Goal: Task Accomplishment & Management: Manage account settings

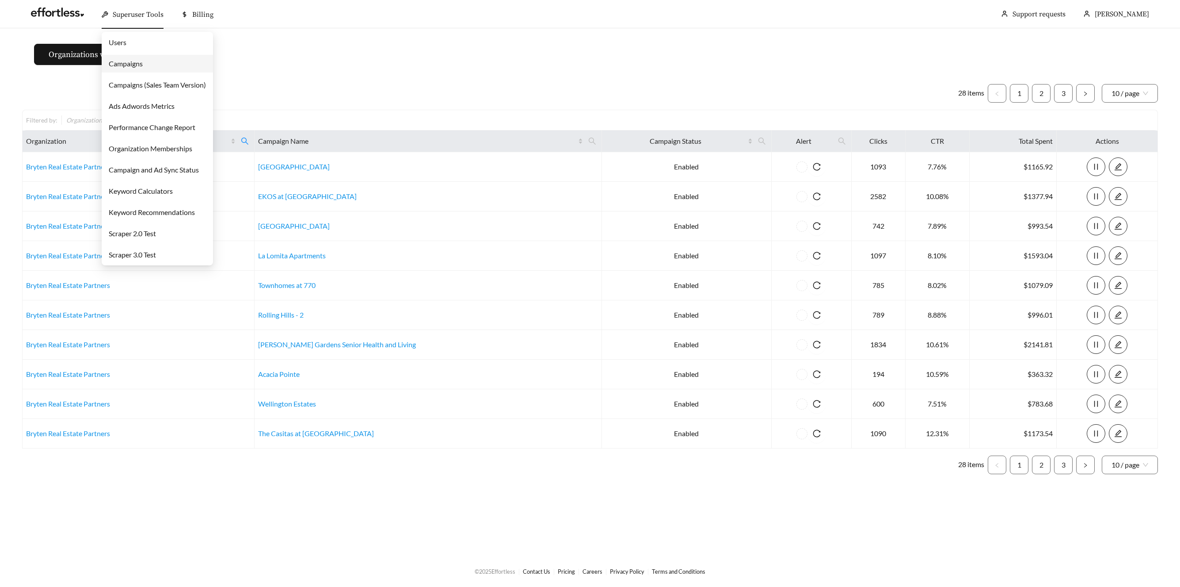
click at [124, 17] on span "Superuser Tools" at bounding box center [138, 14] width 51 height 9
click at [136, 62] on link "Campaigns" at bounding box center [126, 63] width 34 height 8
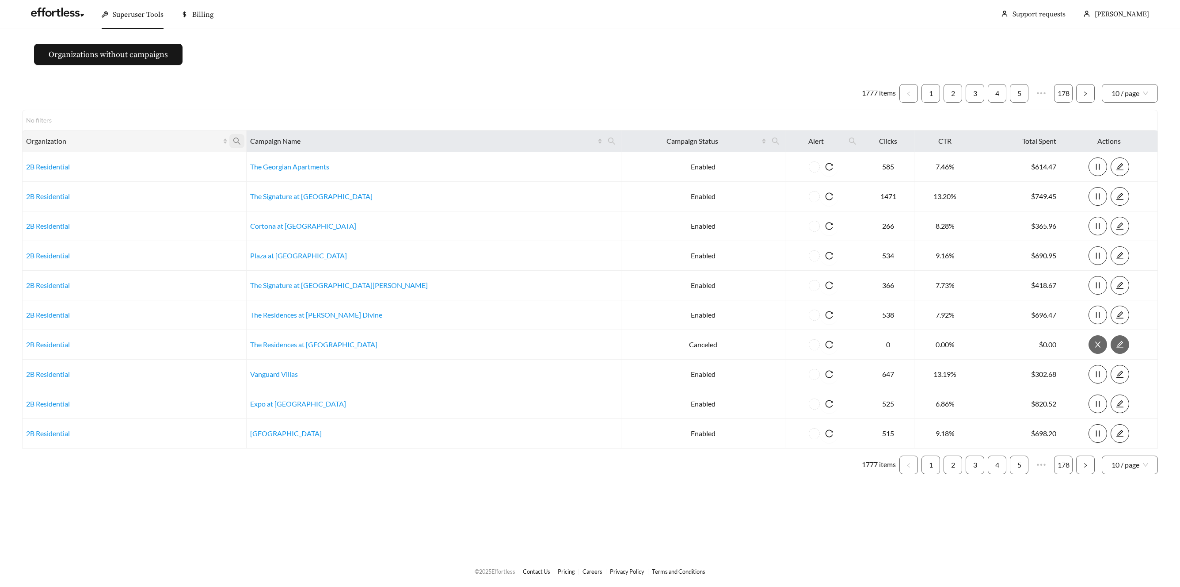
click at [241, 144] on icon "search" at bounding box center [237, 141] width 8 height 8
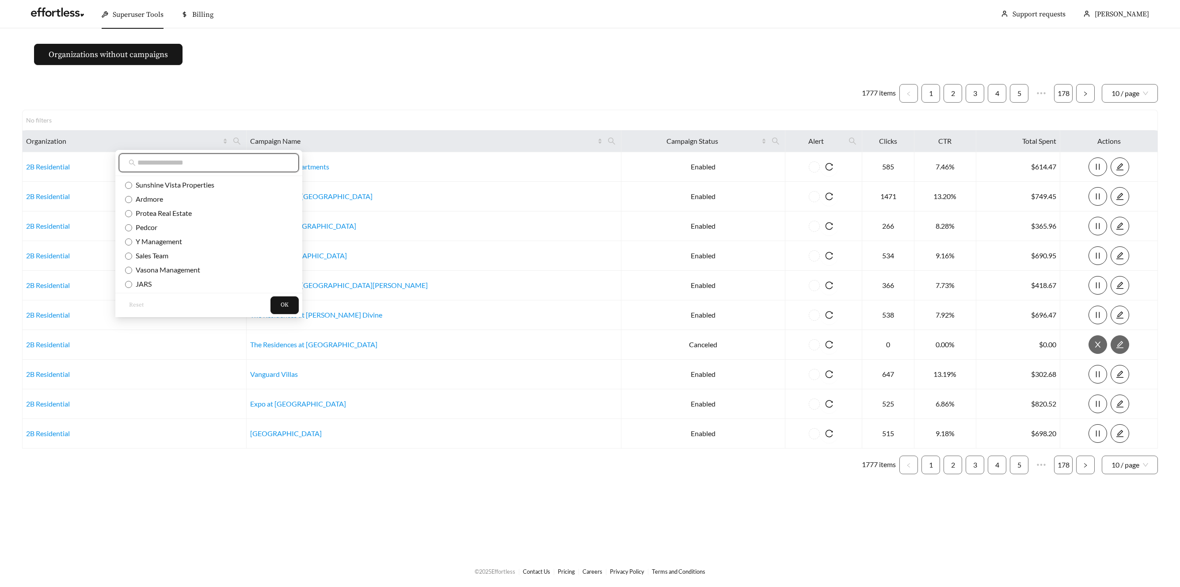
click at [229, 168] on input "text" at bounding box center [213, 162] width 152 height 11
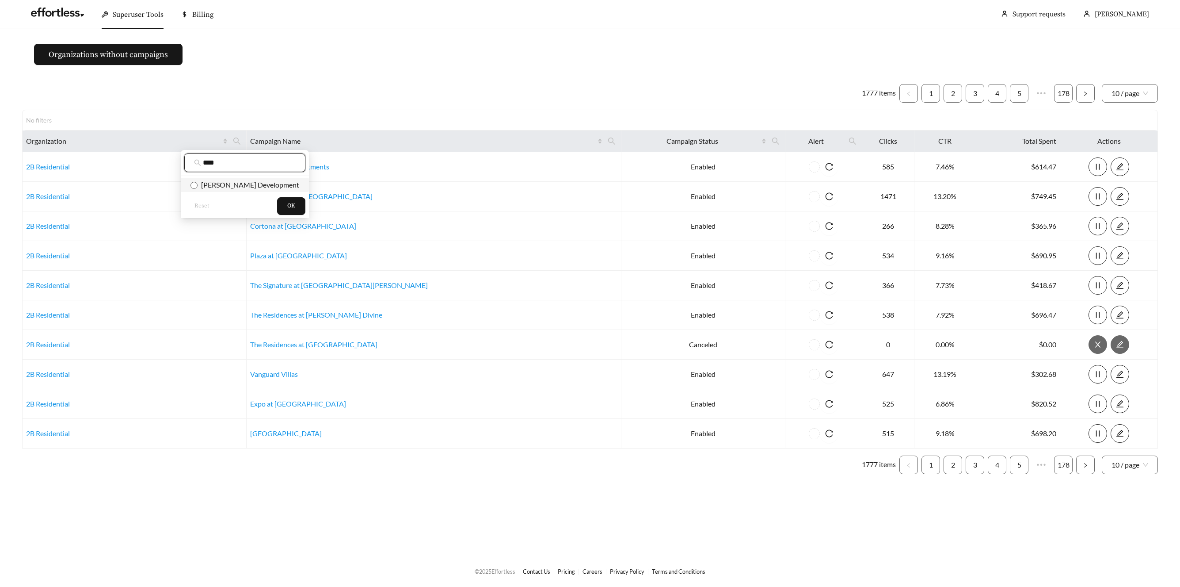
type input "****"
drag, startPoint x: 232, startPoint y: 179, endPoint x: 252, endPoint y: 194, distance: 25.6
click at [232, 181] on span "Oddo Development" at bounding box center [244, 185] width 109 height 10
click at [287, 207] on span "OK" at bounding box center [291, 206] width 8 height 9
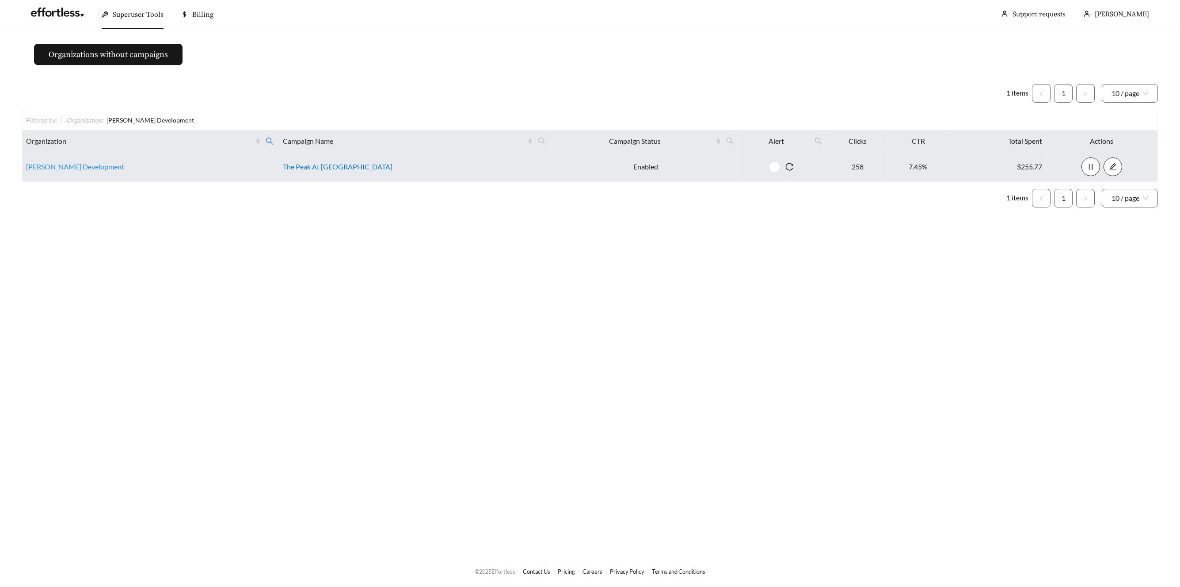
click at [317, 168] on link "The Peak At Sonoma" at bounding box center [338, 166] width 110 height 8
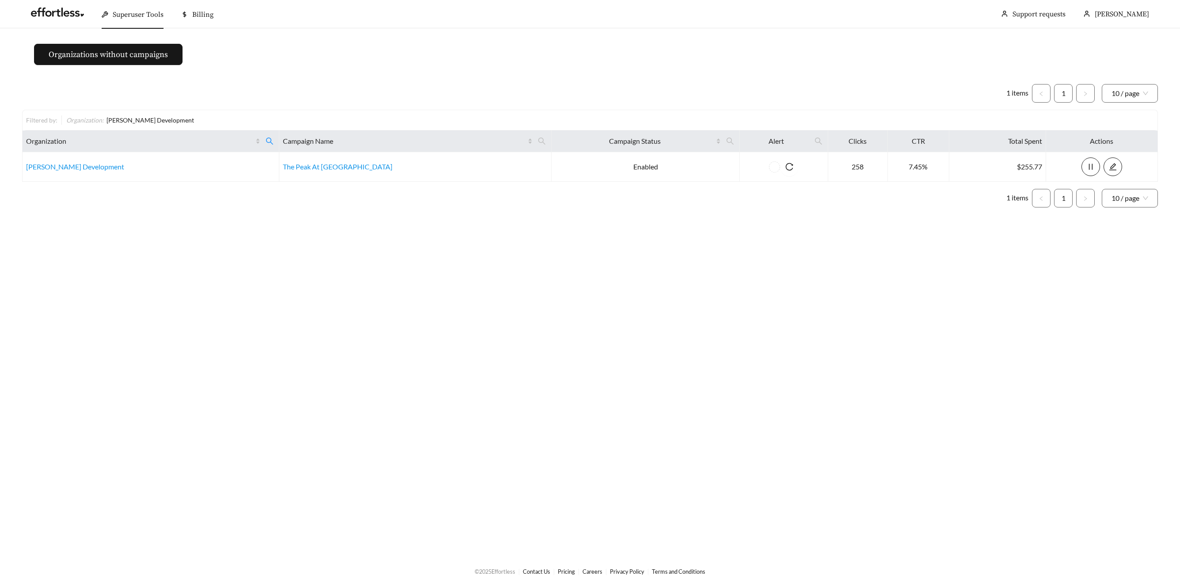
click at [110, 13] on div "Superuser Tools" at bounding box center [133, 14] width 62 height 28
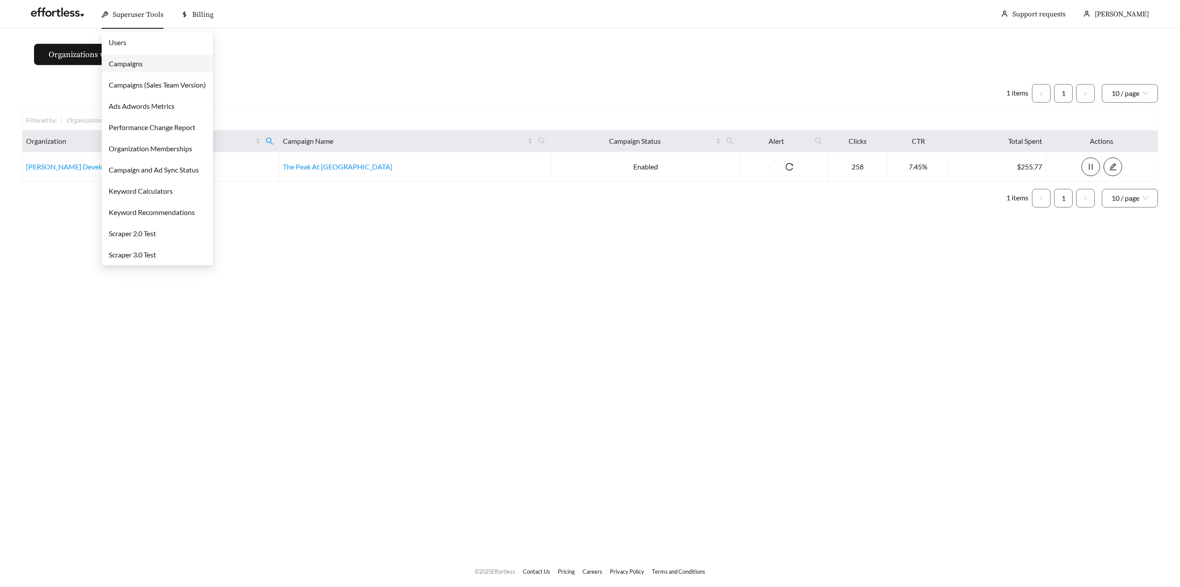
click at [127, 66] on link "Campaigns" at bounding box center [126, 63] width 34 height 8
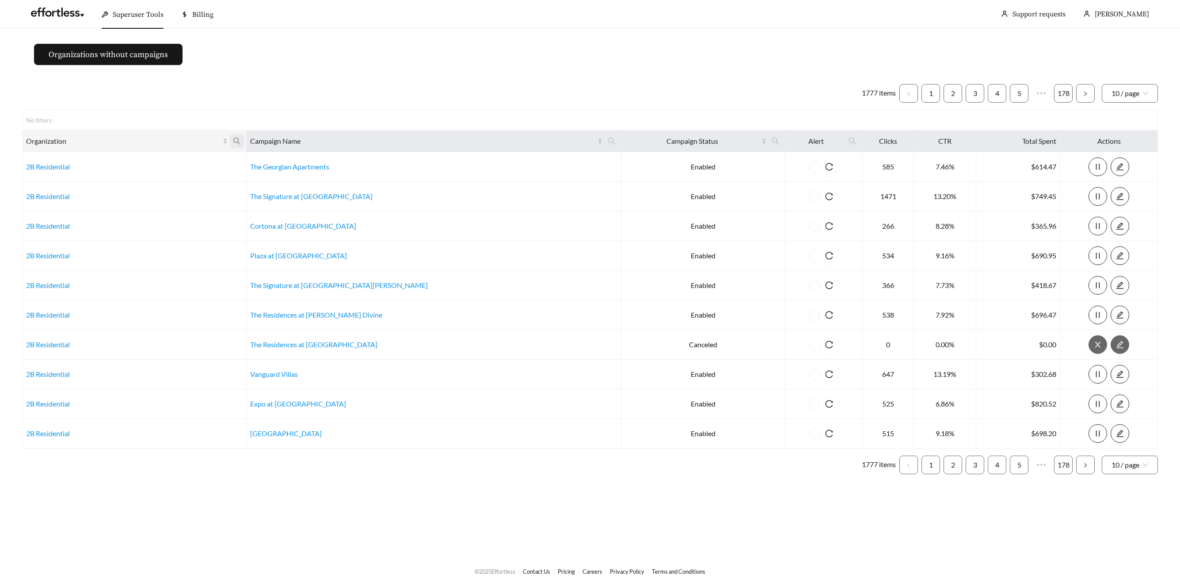
click at [241, 139] on icon "search" at bounding box center [237, 141] width 8 height 8
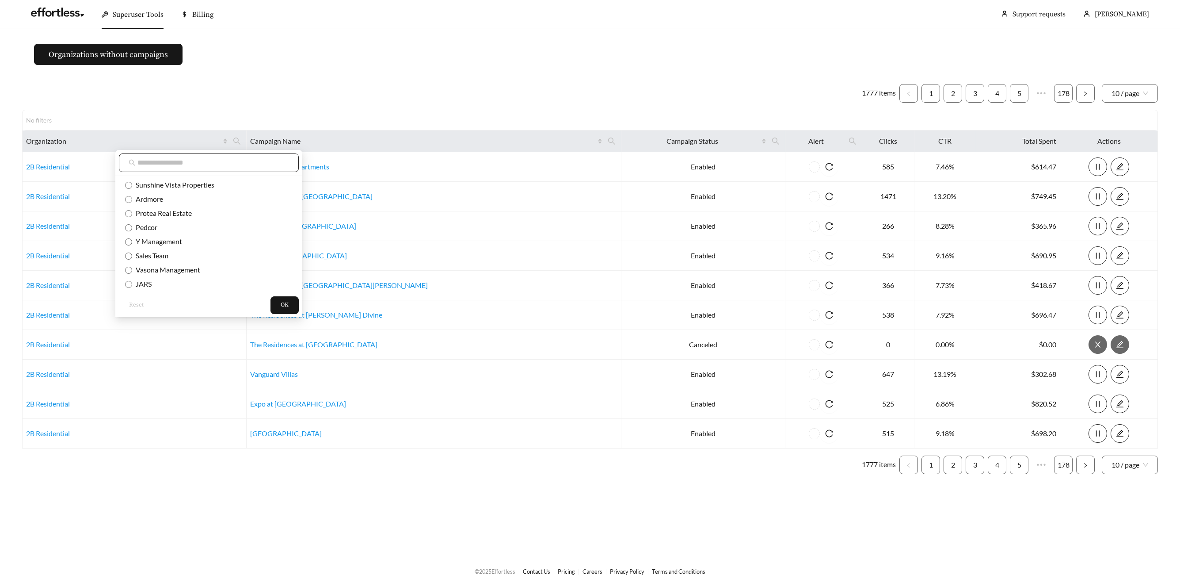
click at [202, 169] on span at bounding box center [209, 162] width 180 height 19
click at [196, 164] on input "text" at bounding box center [213, 162] width 152 height 11
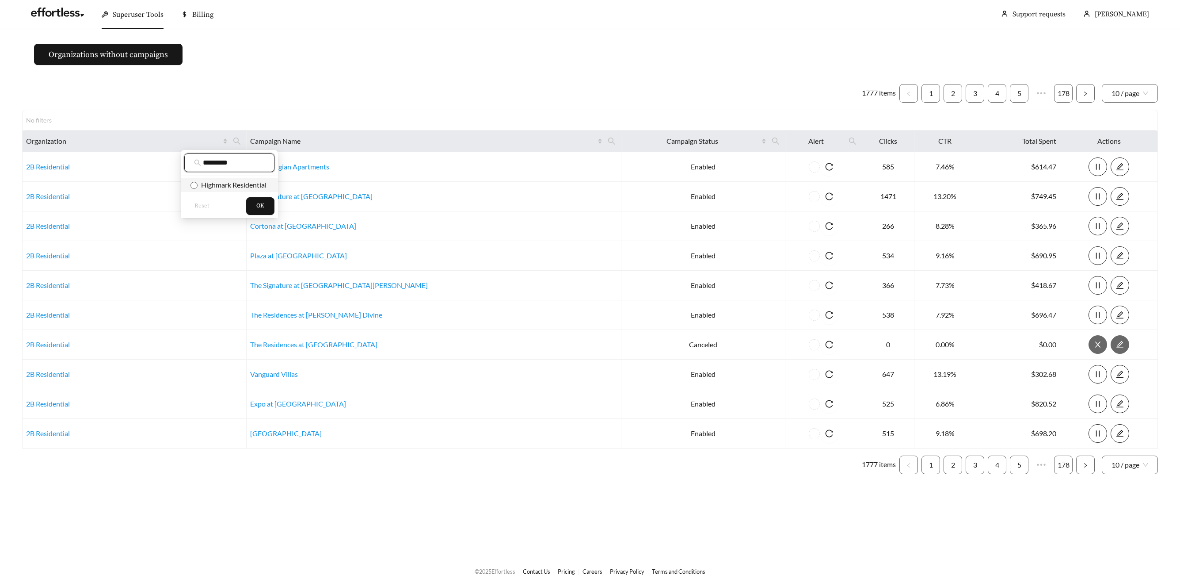
type input "********"
click at [232, 178] on li "Highmark Residential" at bounding box center [229, 185] width 97 height 14
click at [255, 195] on div "Reset OK" at bounding box center [229, 206] width 97 height 24
drag, startPoint x: 263, startPoint y: 209, endPoint x: 265, endPoint y: 205, distance: 4.8
click at [263, 209] on span "OK" at bounding box center [260, 206] width 8 height 9
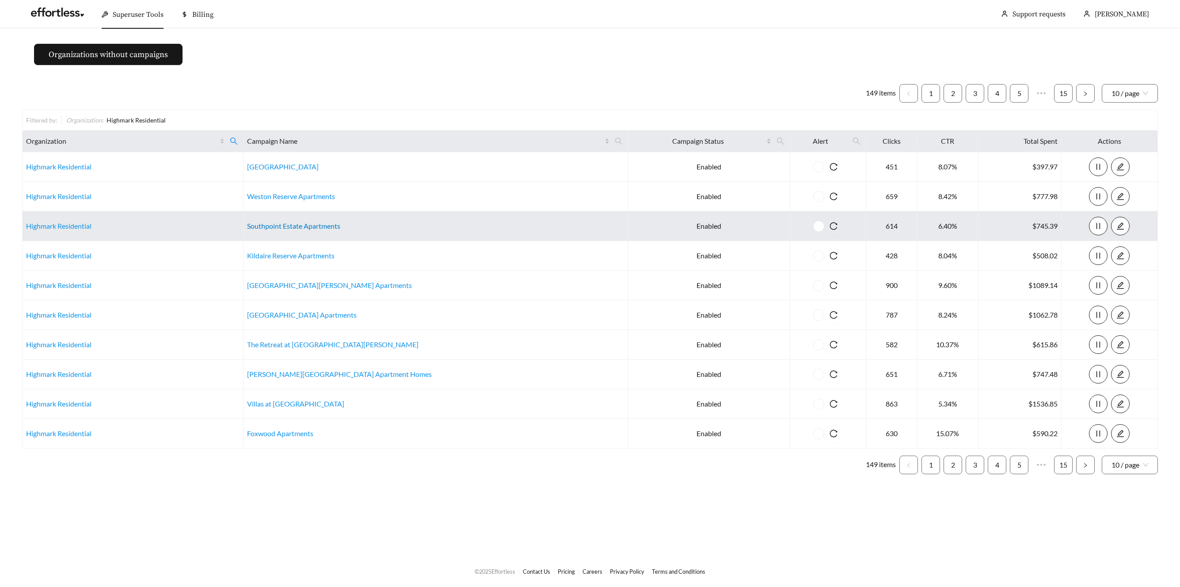
click at [310, 225] on link "Southpoint Estate Apartments" at bounding box center [293, 225] width 93 height 8
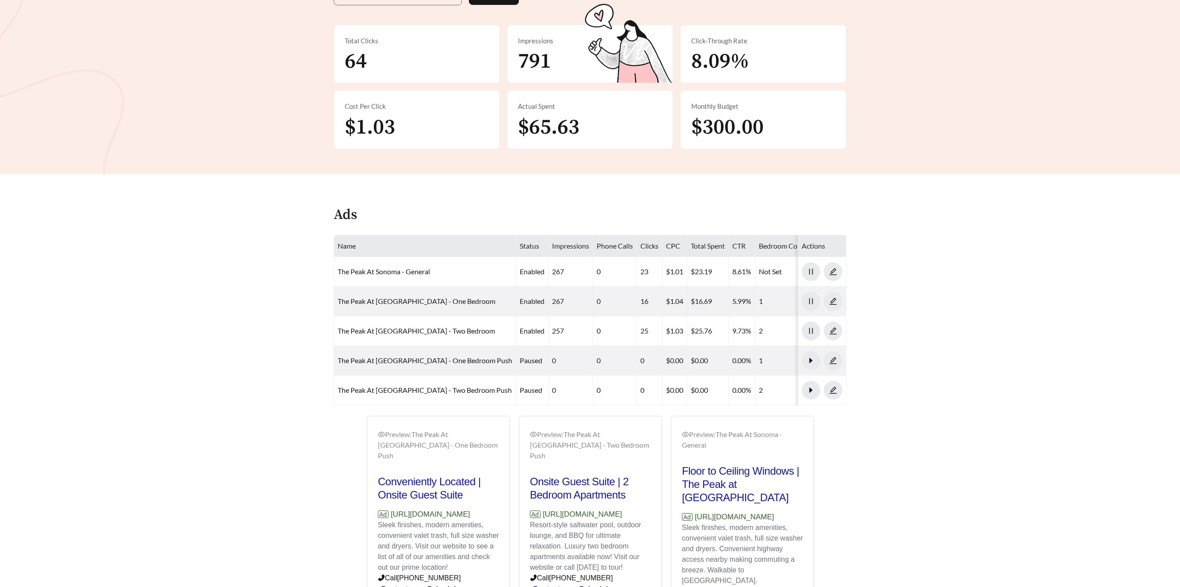
scroll to position [198, 0]
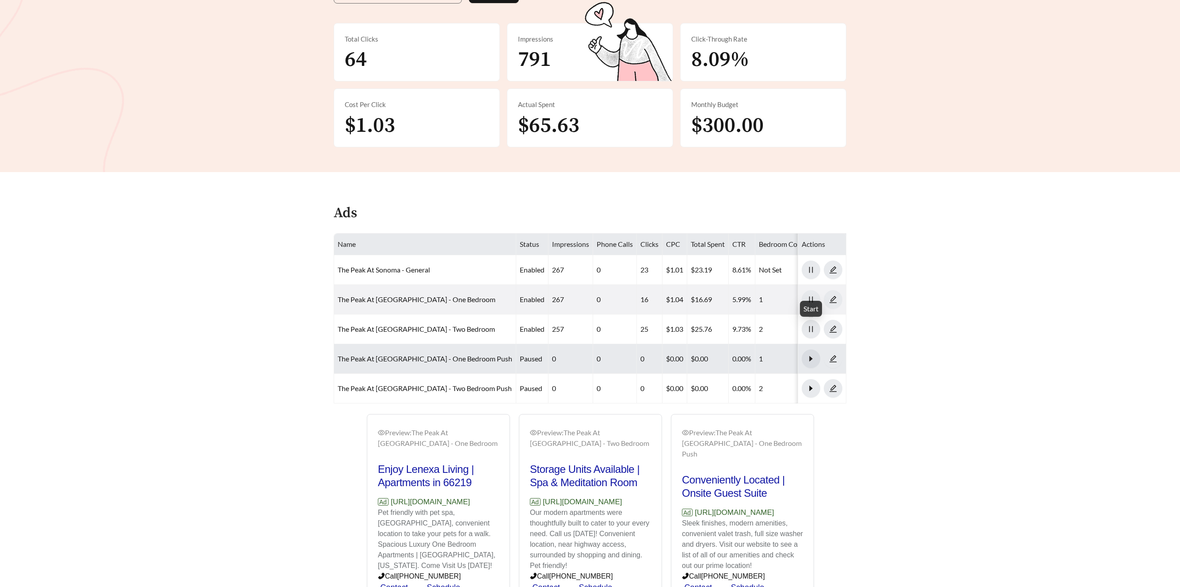
click at [807, 354] on icon "caret-right" at bounding box center [811, 358] width 8 height 8
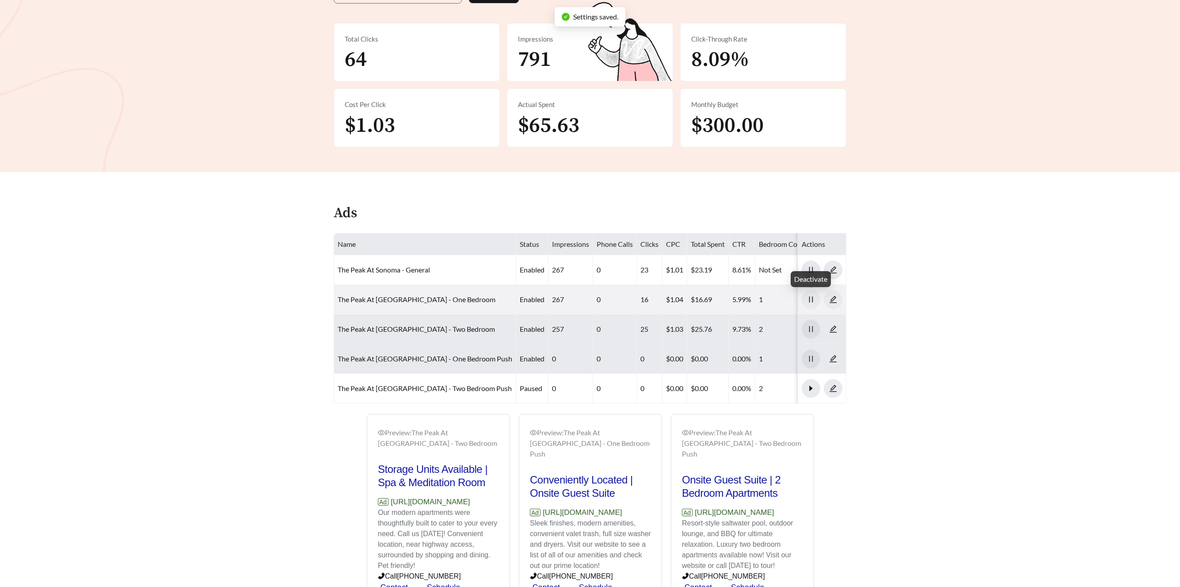
click at [813, 320] on button "button" at bounding box center [811, 329] width 19 height 19
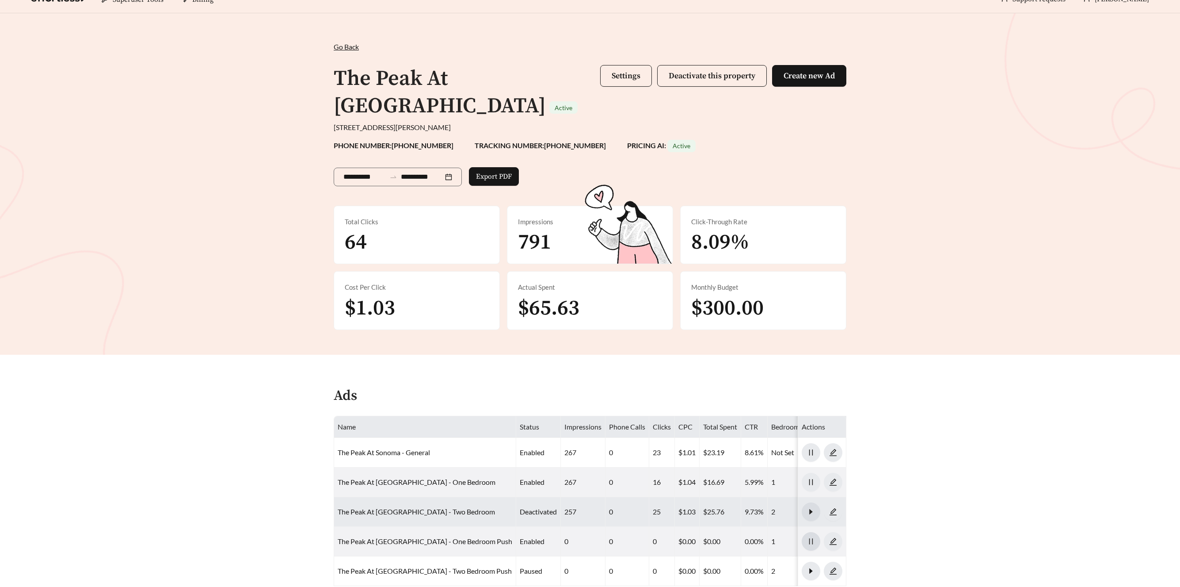
scroll to position [0, 0]
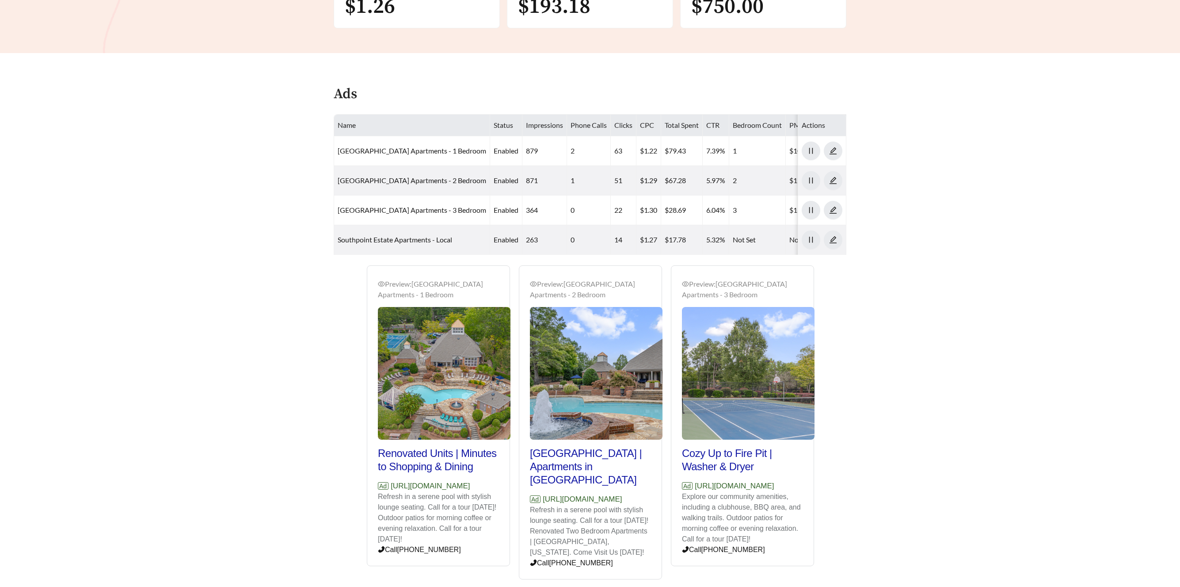
scroll to position [318, 0]
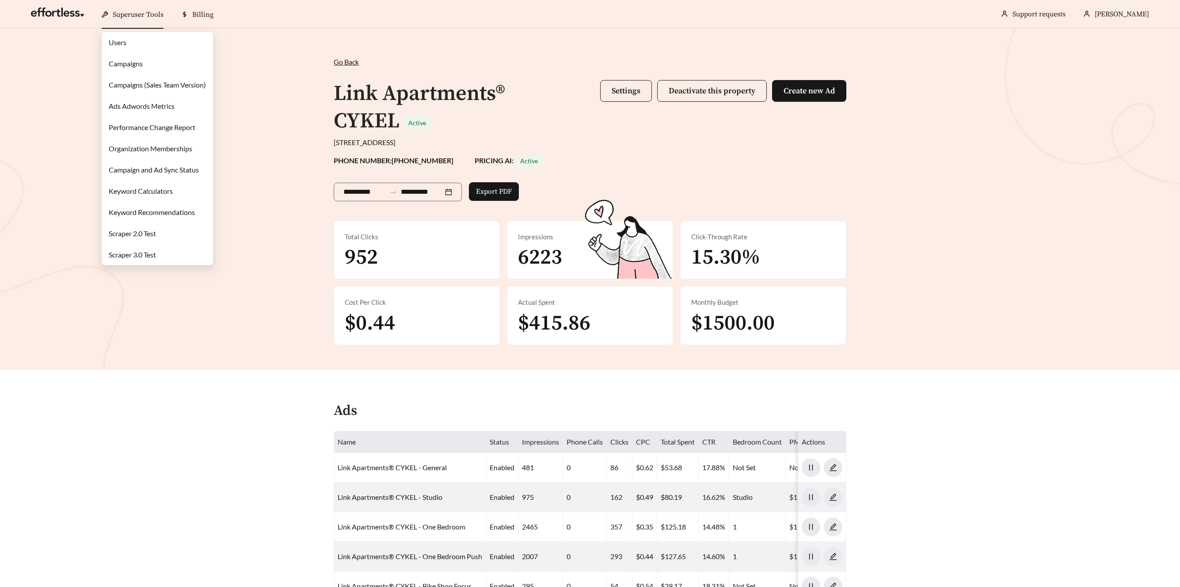
drag, startPoint x: 122, startPoint y: 12, endPoint x: 122, endPoint y: 28, distance: 16.4
click at [121, 12] on span "Superuser Tools" at bounding box center [138, 14] width 51 height 9
drag, startPoint x: 125, startPoint y: 62, endPoint x: 131, endPoint y: 60, distance: 6.2
click at [126, 62] on link "Campaigns" at bounding box center [126, 63] width 34 height 8
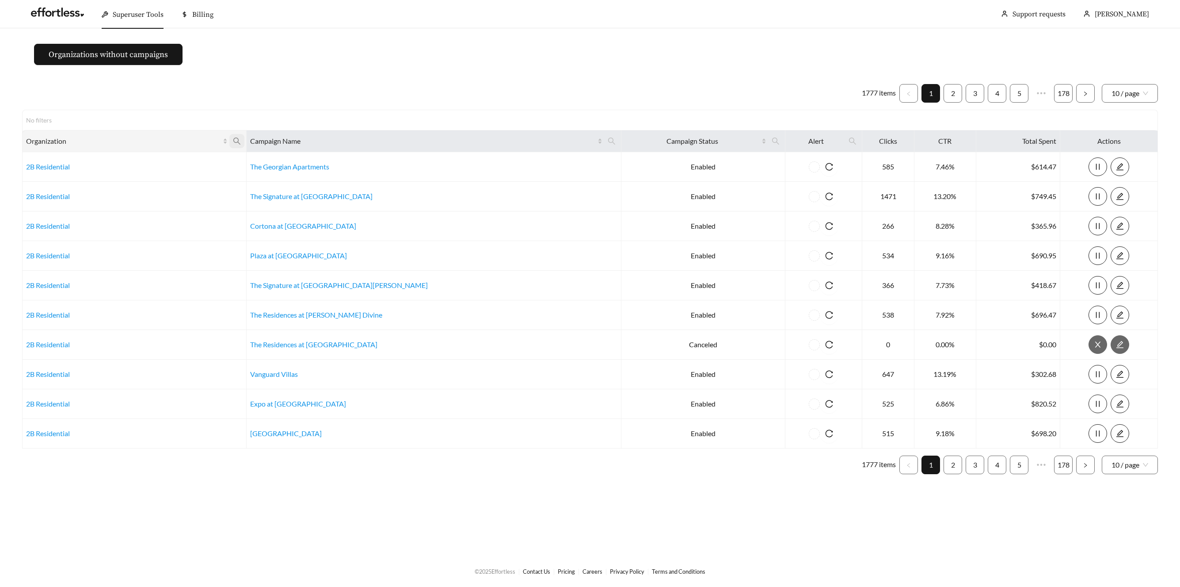
click at [241, 139] on icon "search" at bounding box center [237, 141] width 8 height 8
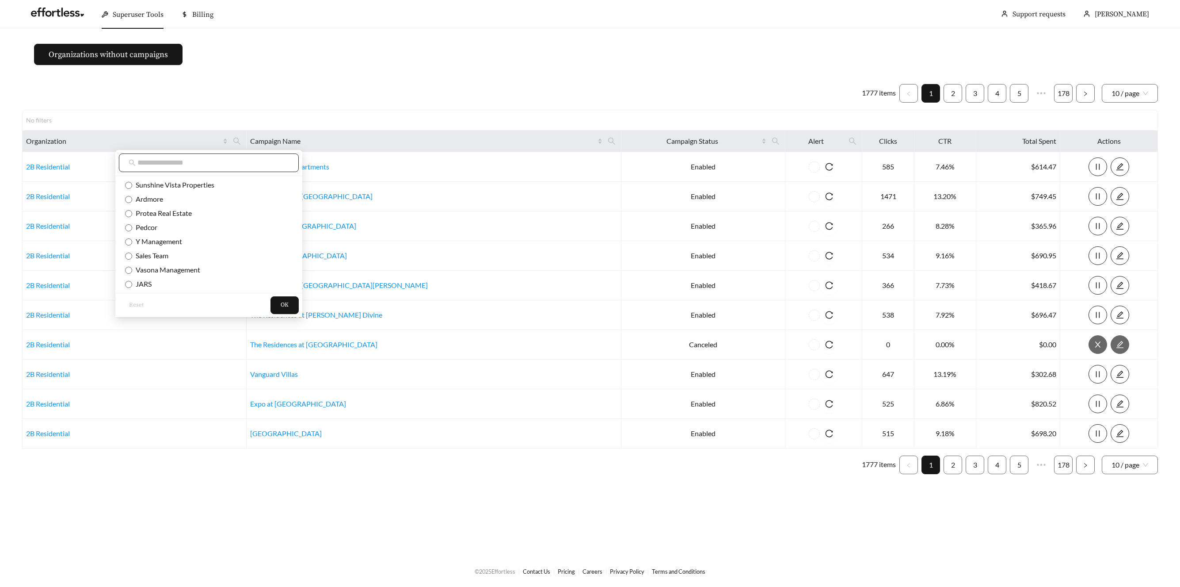
click at [243, 159] on input "text" at bounding box center [213, 162] width 152 height 11
type input "***"
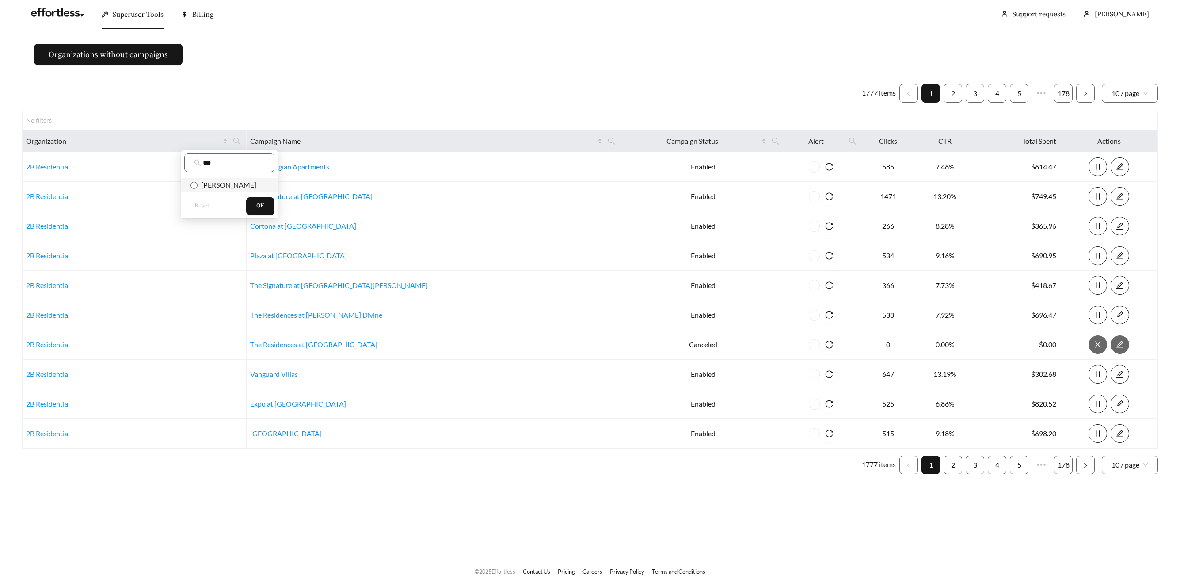
drag, startPoint x: 221, startPoint y: 180, endPoint x: 251, endPoint y: 193, distance: 32.7
click at [221, 180] on span "Embrey" at bounding box center [227, 184] width 59 height 8
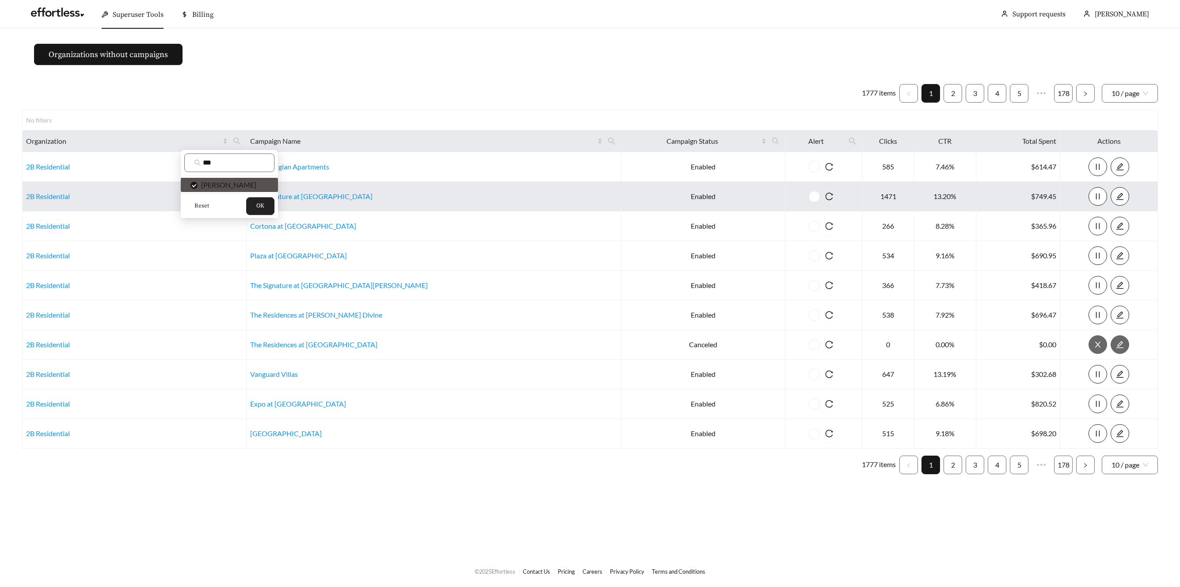
click at [270, 206] on button "OK" at bounding box center [260, 206] width 28 height 18
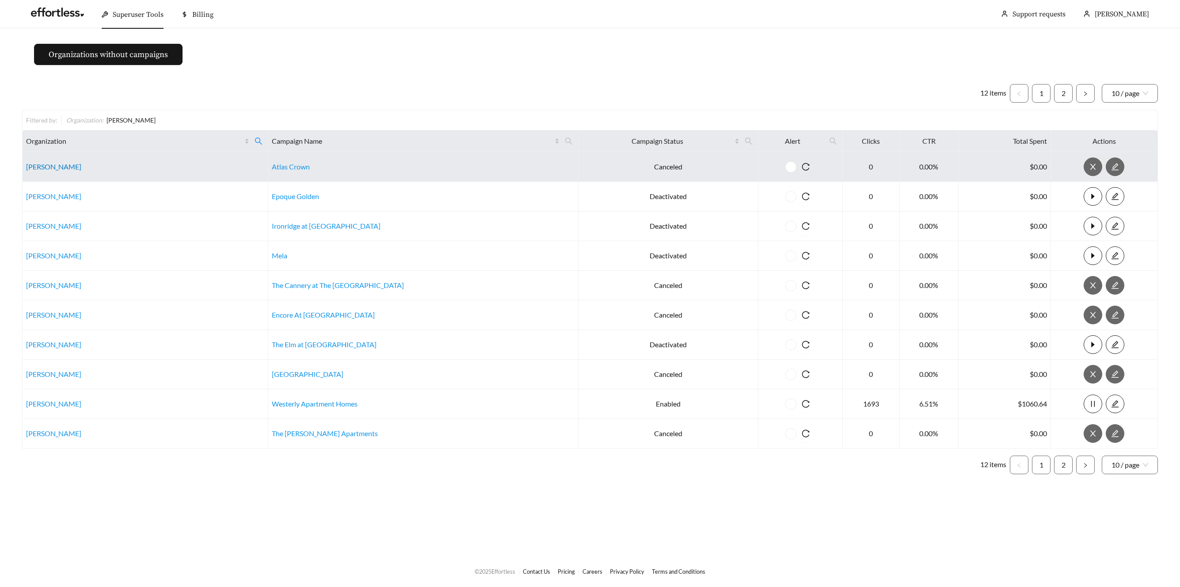
click at [41, 166] on link "Embrey" at bounding box center [53, 166] width 55 height 8
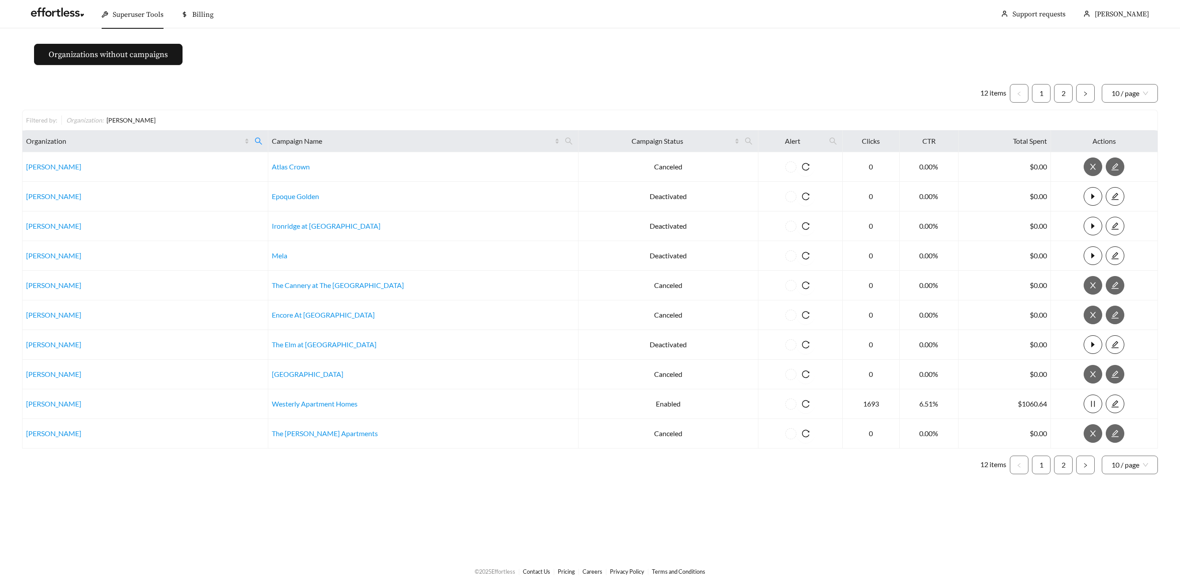
drag, startPoint x: 130, startPoint y: 4, endPoint x: 127, endPoint y: 11, distance: 8.5
click at [129, 4] on div "Superuser Tools" at bounding box center [133, 14] width 62 height 28
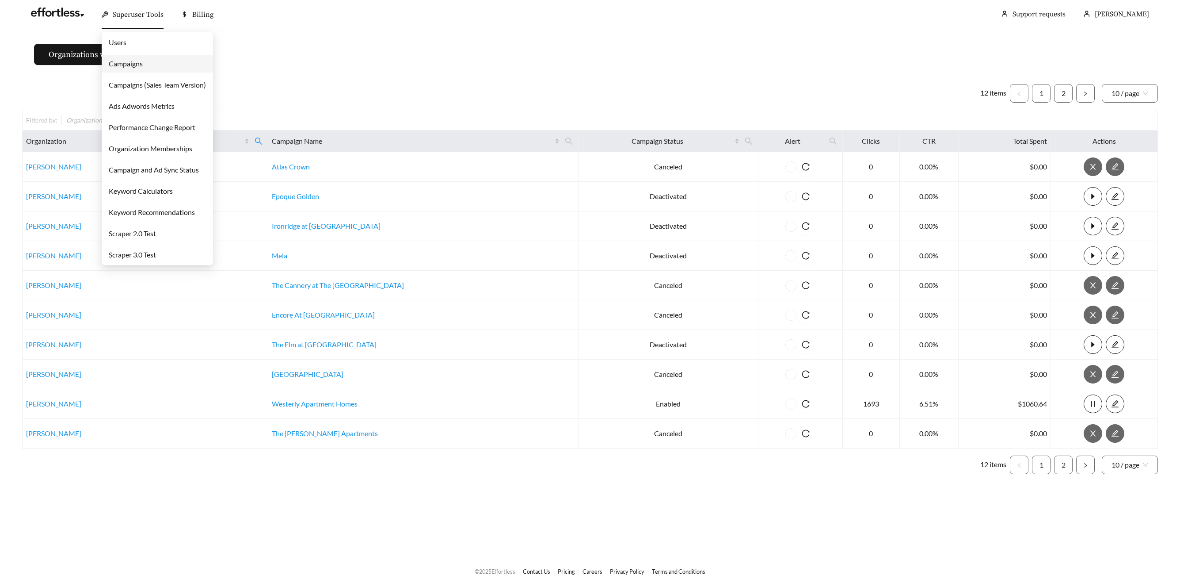
click at [126, 15] on span "Superuser Tools" at bounding box center [138, 14] width 51 height 9
click at [126, 66] on link "Campaigns" at bounding box center [126, 63] width 34 height 8
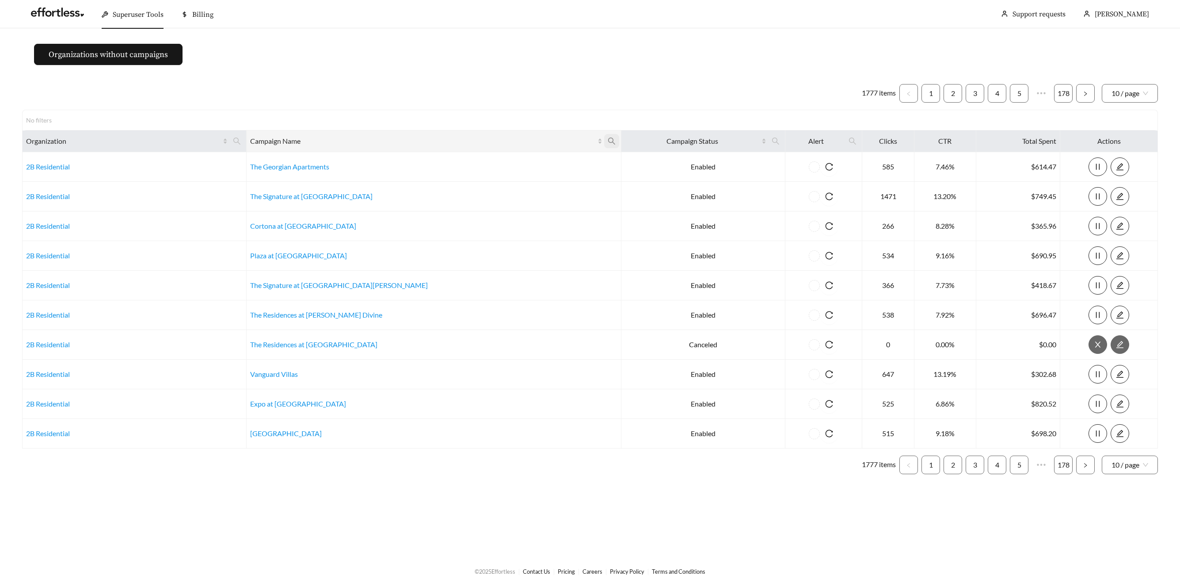
click at [608, 141] on icon "search" at bounding box center [612, 141] width 8 height 8
click at [490, 162] on input "text" at bounding box center [479, 162] width 90 height 19
type input "****"
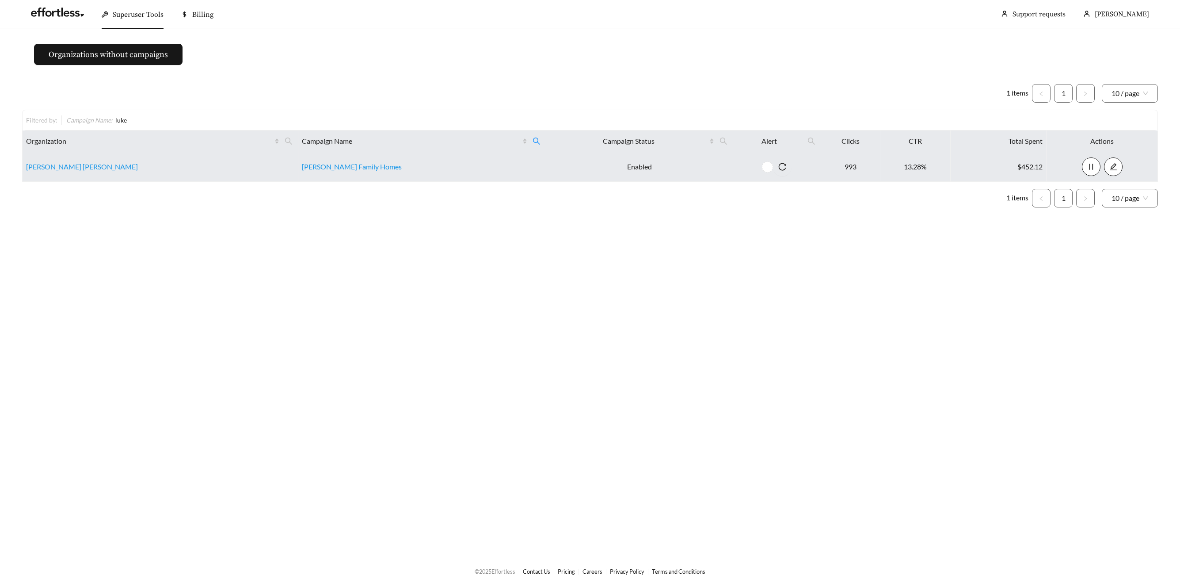
click at [370, 171] on td "Luke Family Homes" at bounding box center [422, 167] width 248 height 30
click at [351, 168] on link "Luke Family Homes" at bounding box center [352, 166] width 100 height 8
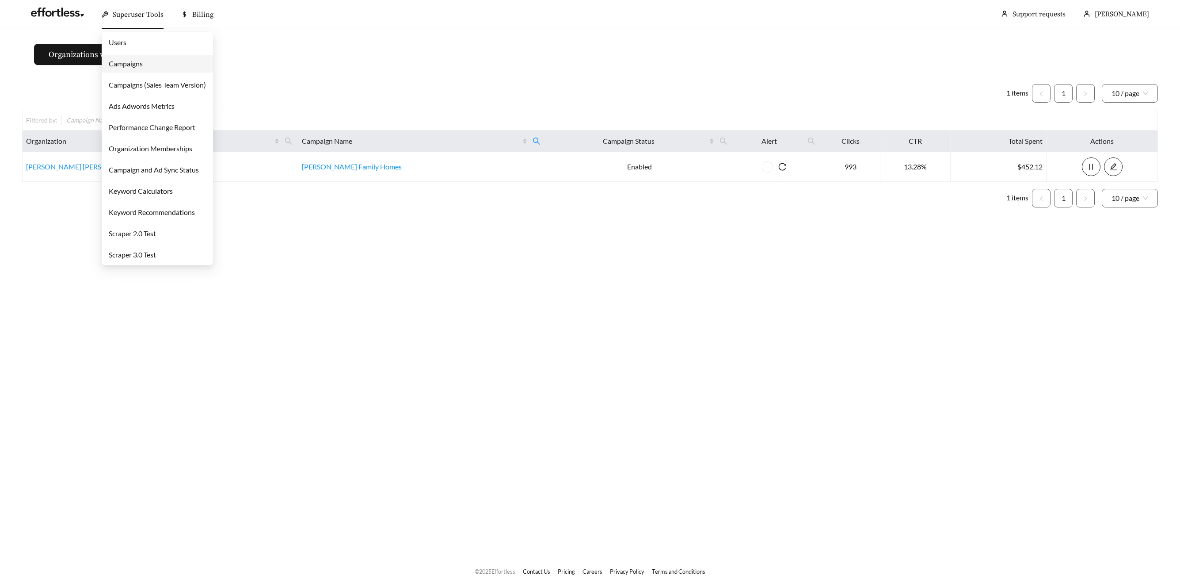
drag, startPoint x: 142, startPoint y: 14, endPoint x: 147, endPoint y: 42, distance: 29.2
click at [142, 13] on span "Superuser Tools" at bounding box center [138, 14] width 51 height 9
click at [139, 68] on link "Campaigns" at bounding box center [126, 63] width 34 height 8
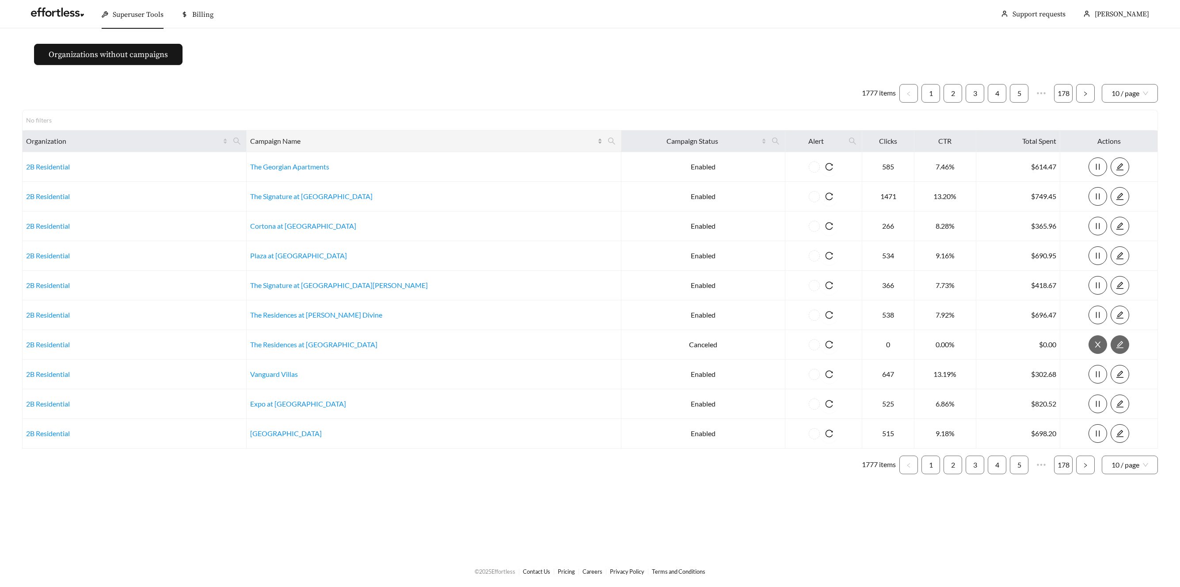
drag, startPoint x: 525, startPoint y: 138, endPoint x: 493, endPoint y: 145, distance: 32.7
click at [608, 138] on icon "search" at bounding box center [612, 141] width 8 height 8
click at [452, 159] on input "text" at bounding box center [479, 162] width 90 height 19
type input "********"
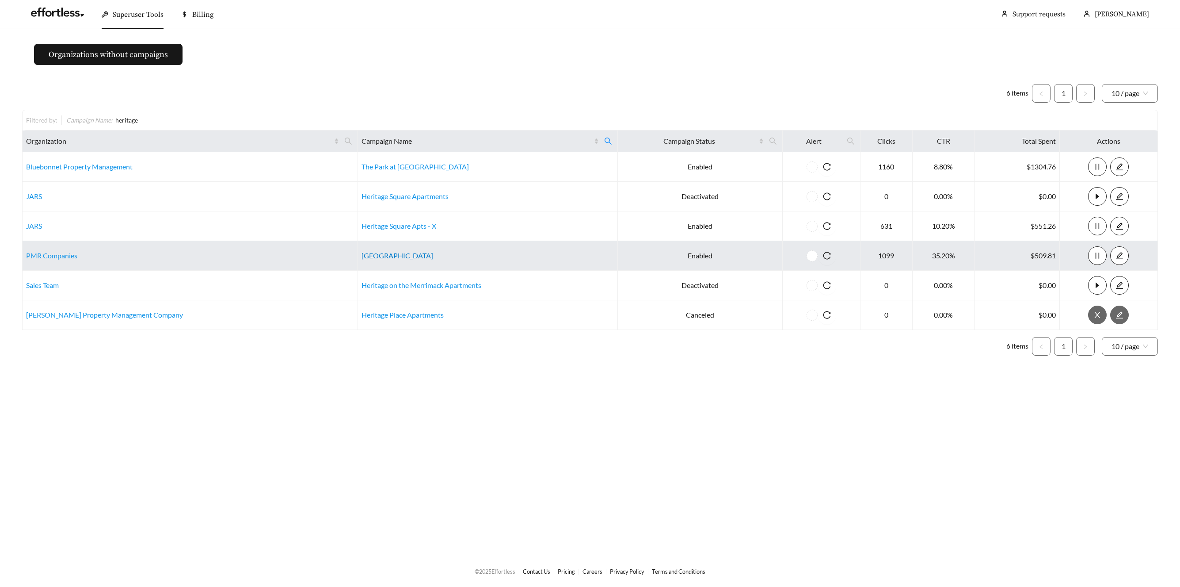
click at [362, 257] on link "Heritage Square" at bounding box center [398, 255] width 72 height 8
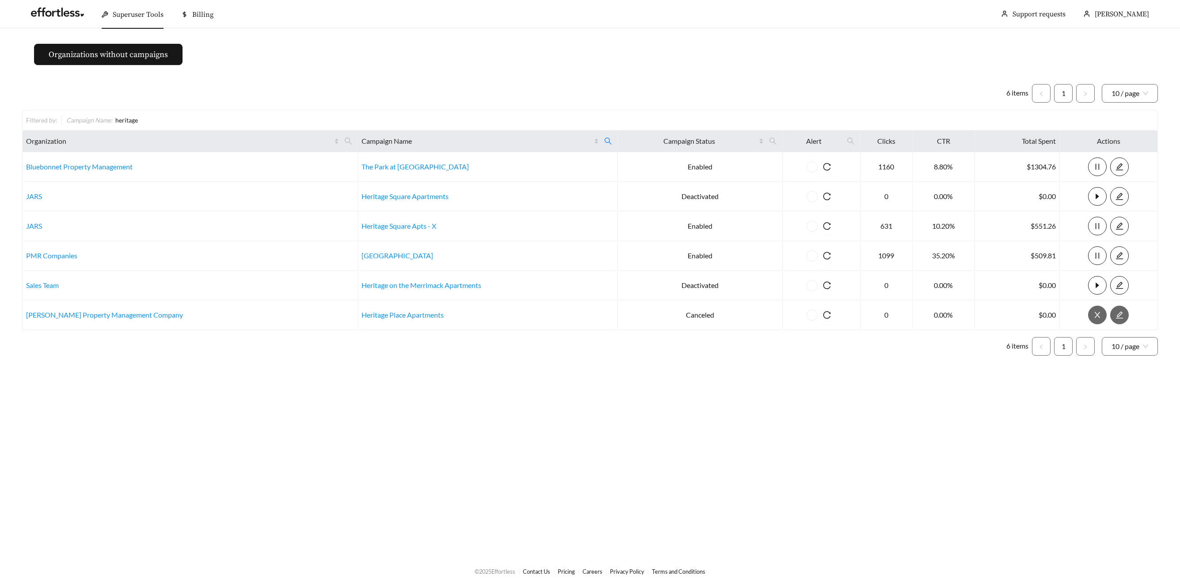
click at [155, 23] on div "Superuser Tools" at bounding box center [133, 14] width 62 height 28
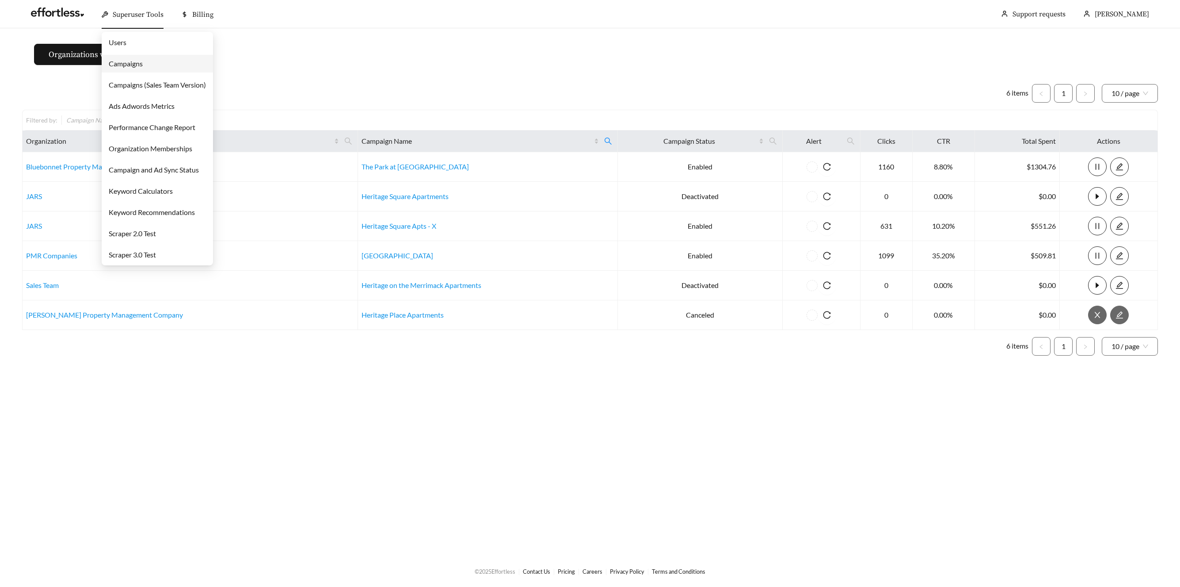
drag, startPoint x: 135, startPoint y: 65, endPoint x: 167, endPoint y: 75, distance: 34.0
click at [135, 65] on link "Campaigns" at bounding box center [126, 63] width 34 height 8
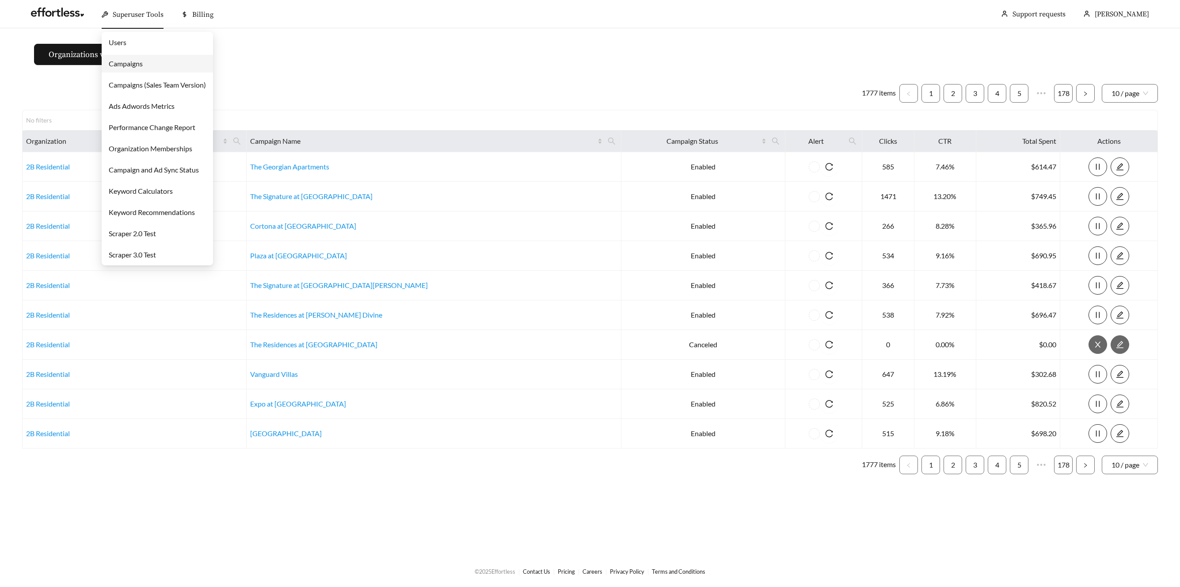
click at [122, 11] on span "Superuser Tools" at bounding box center [138, 14] width 51 height 9
click at [128, 65] on link "Campaigns" at bounding box center [126, 63] width 34 height 8
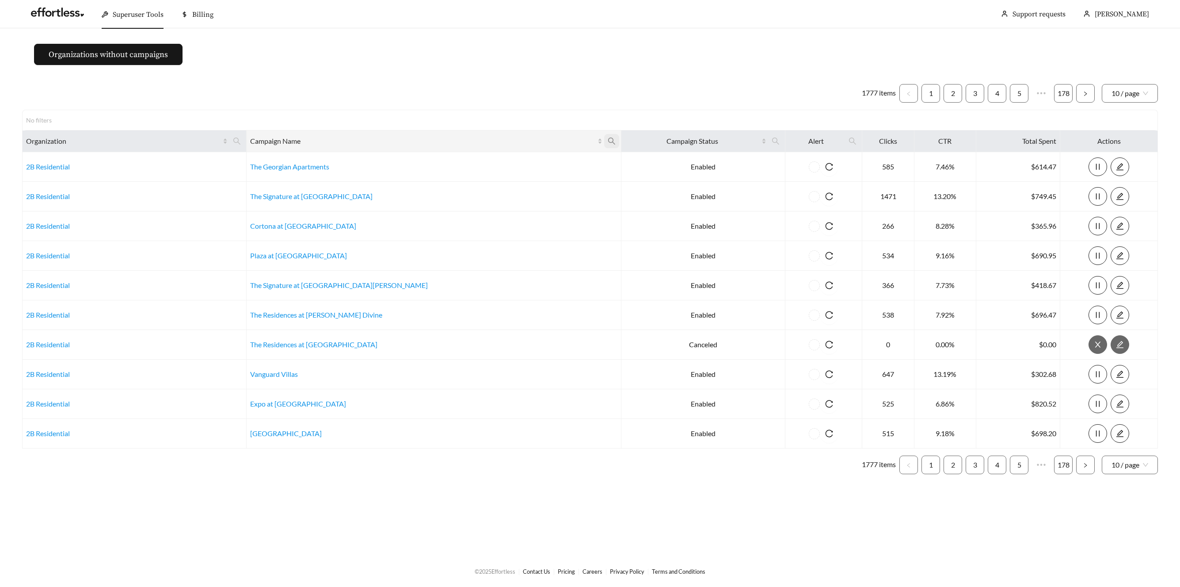
click at [608, 143] on icon "search" at bounding box center [612, 141] width 8 height 8
click at [469, 167] on input "text" at bounding box center [479, 162] width 90 height 19
type input "******"
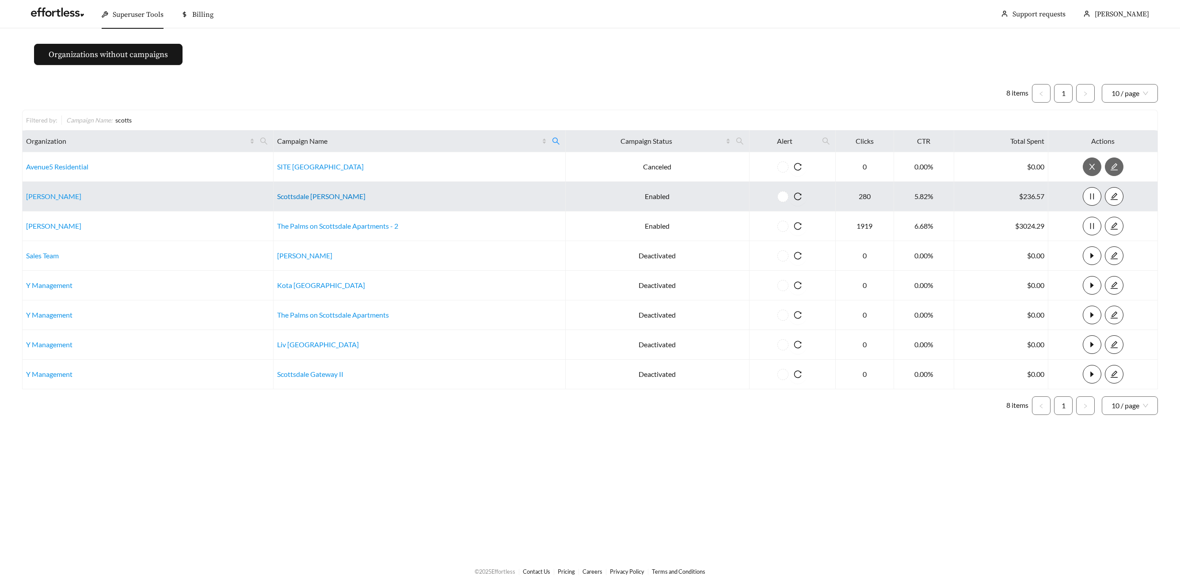
click at [323, 193] on link "Scottsdale Hayden Townhomes" at bounding box center [321, 196] width 88 height 8
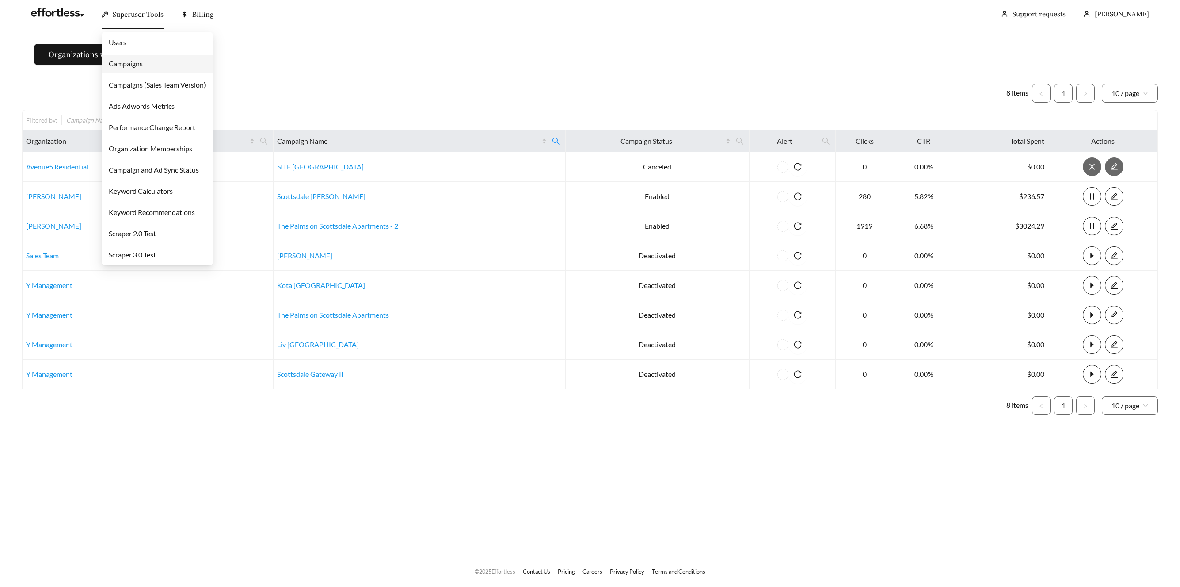
click at [139, 8] on div "Superuser Tools" at bounding box center [133, 14] width 62 height 28
click at [136, 66] on link "Campaigns" at bounding box center [126, 63] width 34 height 8
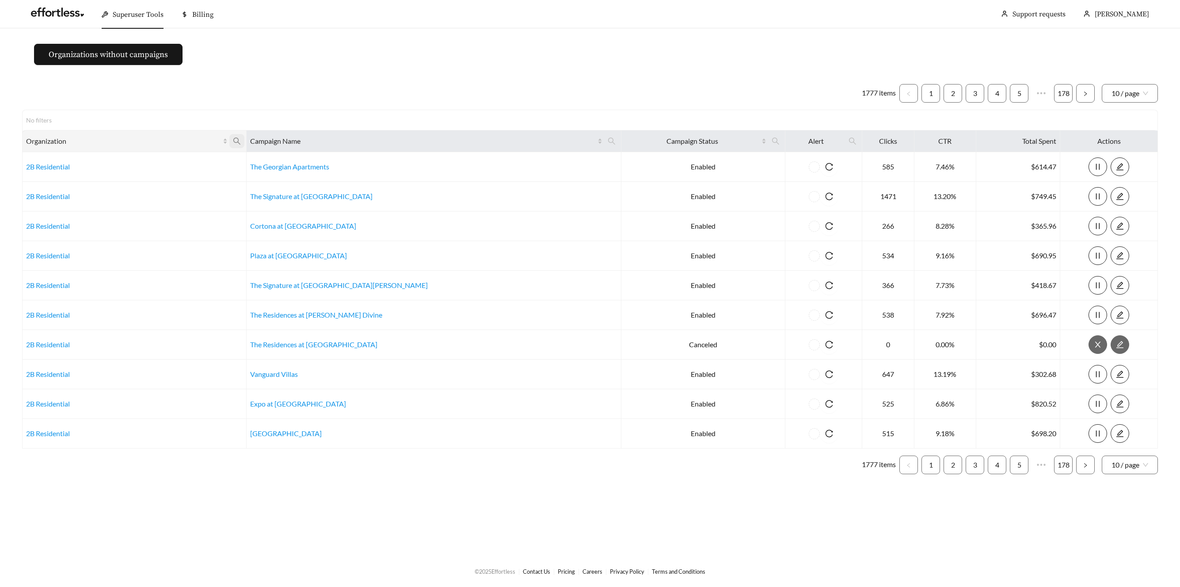
click at [241, 138] on icon "search" at bounding box center [237, 141] width 8 height 8
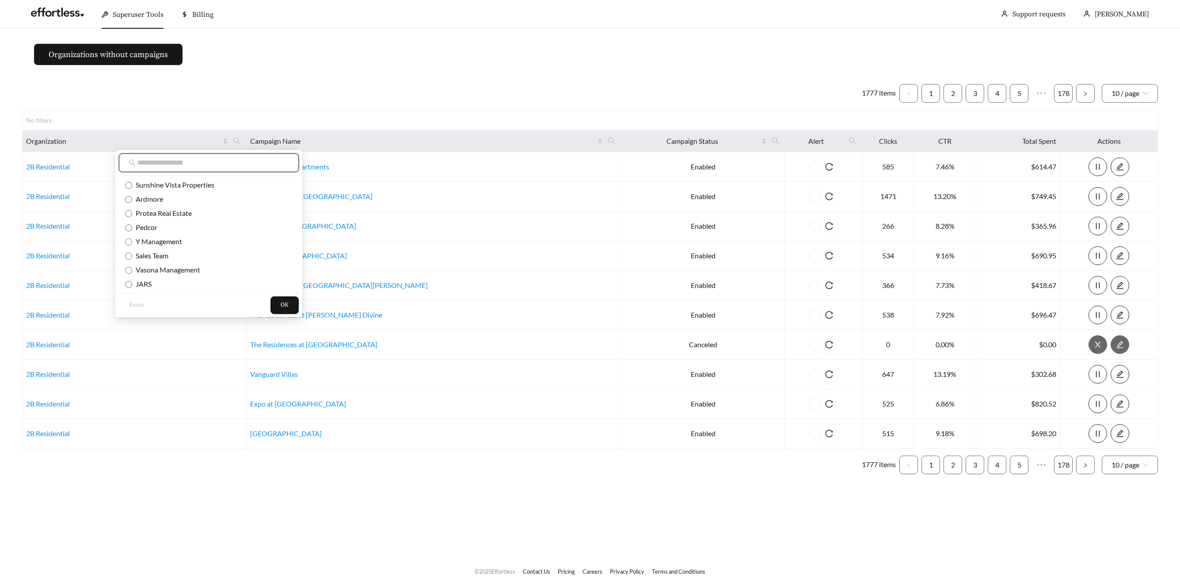
click at [183, 167] on input "text" at bounding box center [213, 162] width 152 height 11
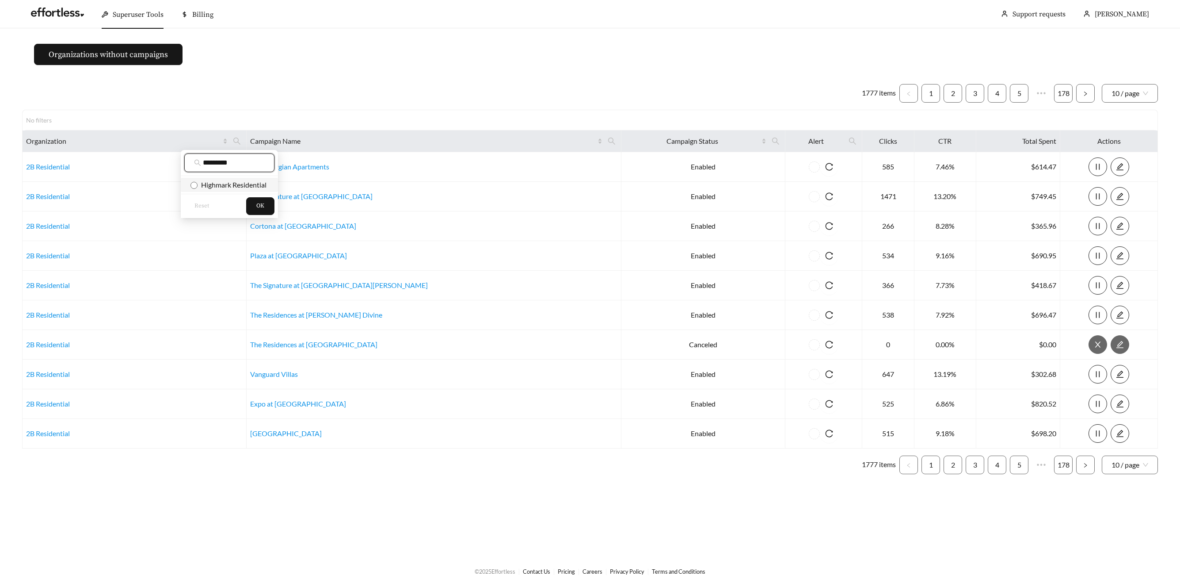
type input "********"
click at [271, 207] on button "OK" at bounding box center [260, 206] width 28 height 18
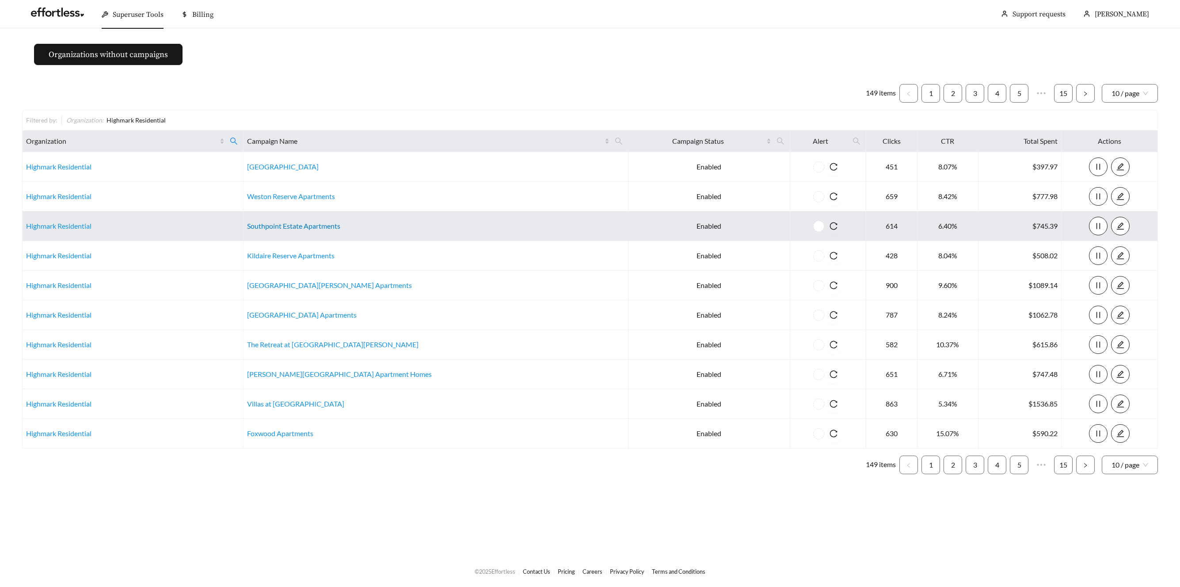
click at [330, 224] on link "Southpoint Estate Apartments" at bounding box center [293, 225] width 93 height 8
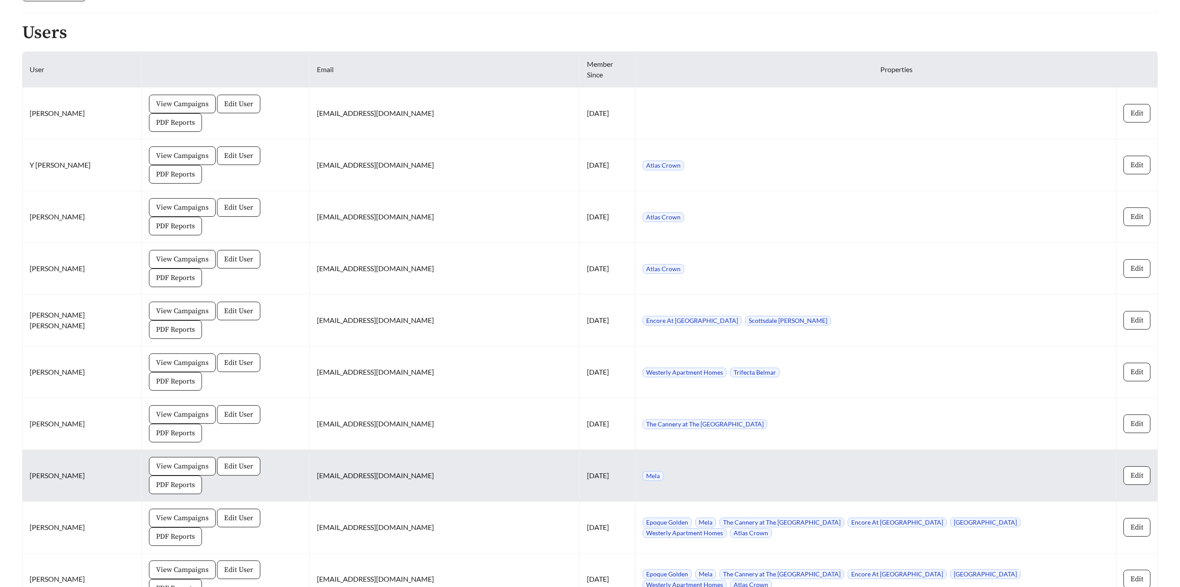
scroll to position [766, 0]
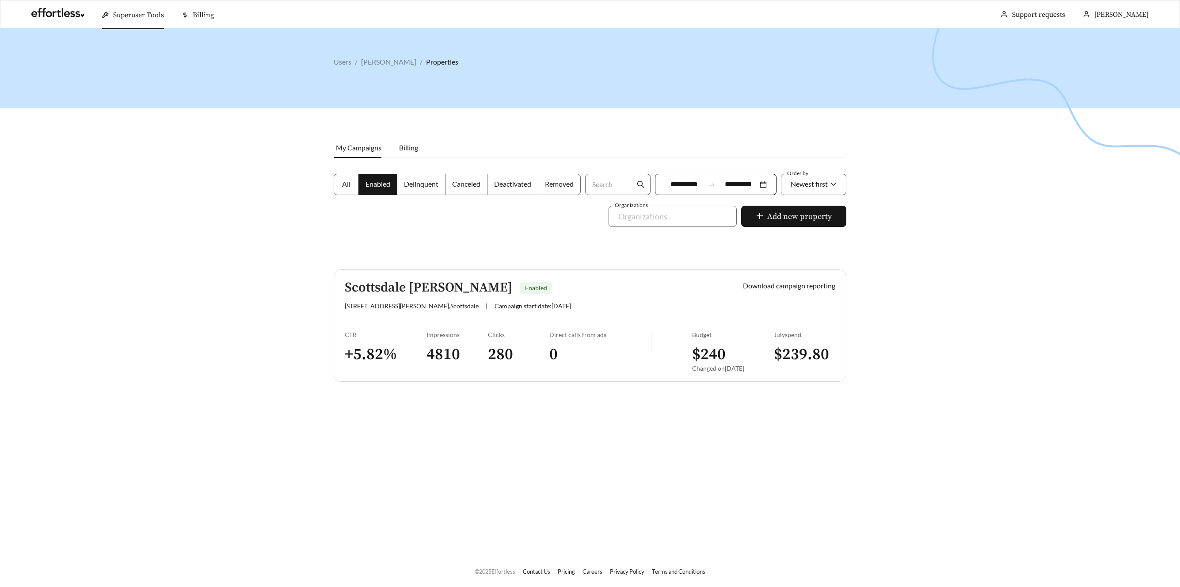
click at [388, 291] on h5 "Scottsdale [PERSON_NAME]" at bounding box center [429, 287] width 168 height 15
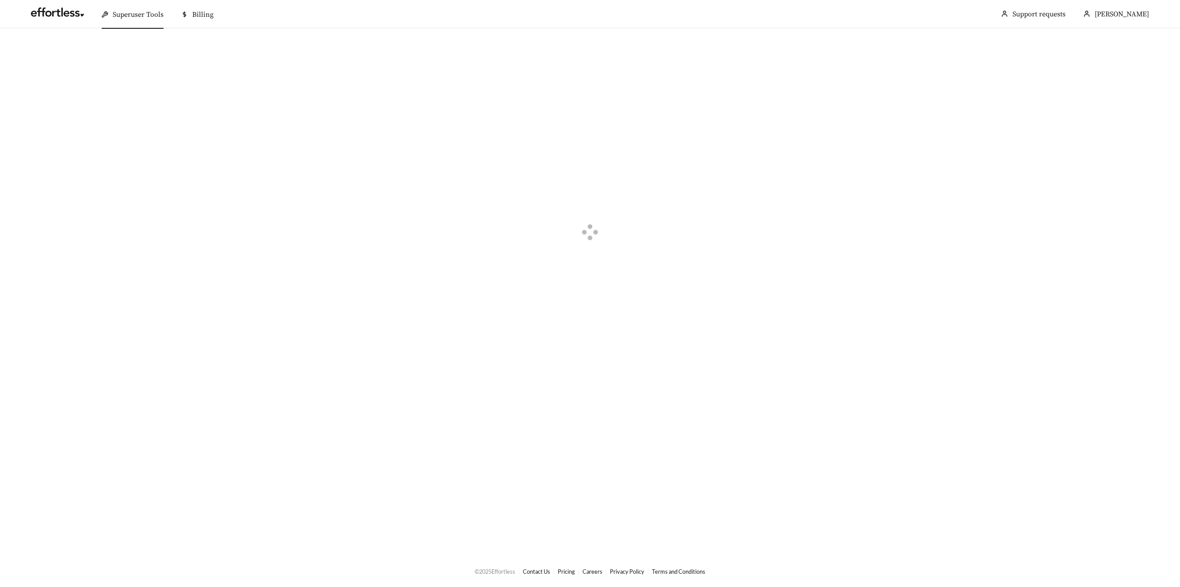
click at [388, 291] on div at bounding box center [590, 233] width 1180 height 411
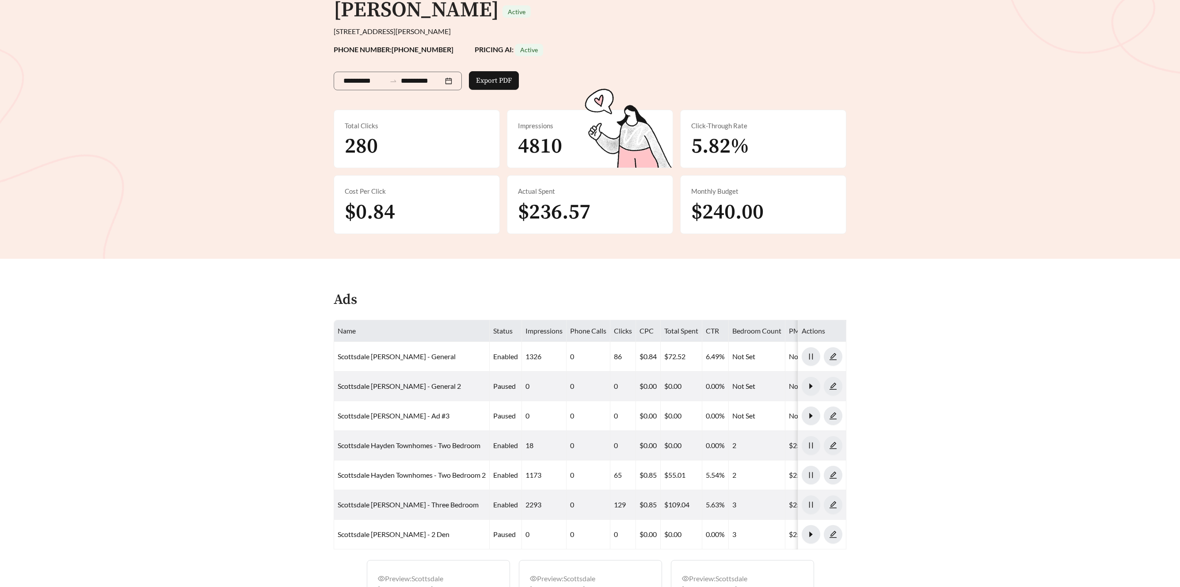
scroll to position [66, 0]
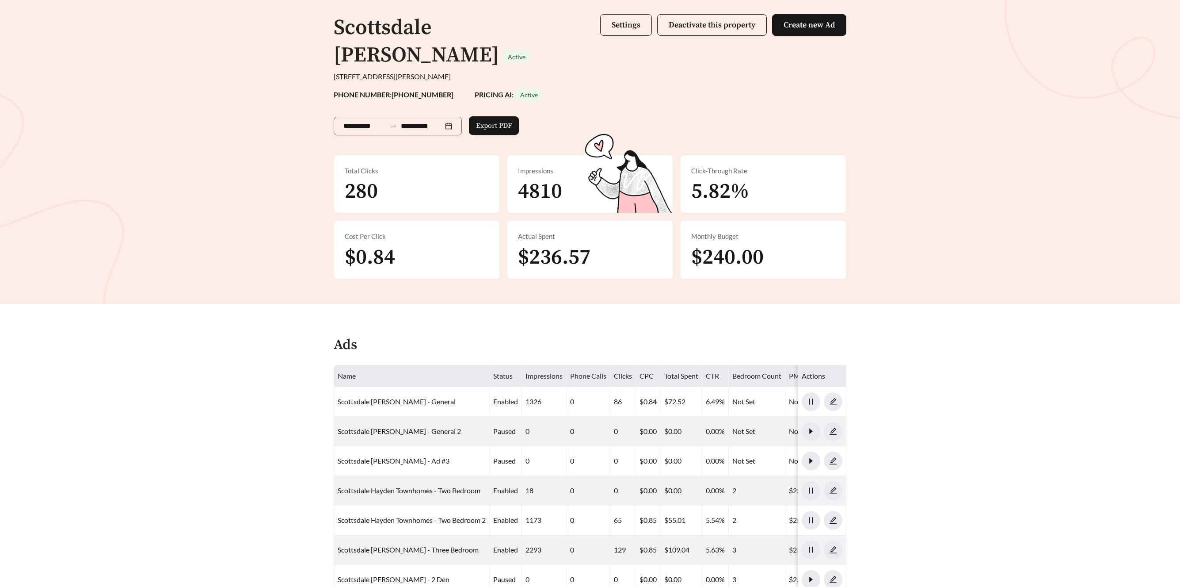
click at [399, 291] on div "**********" at bounding box center [590, 132] width 1180 height 341
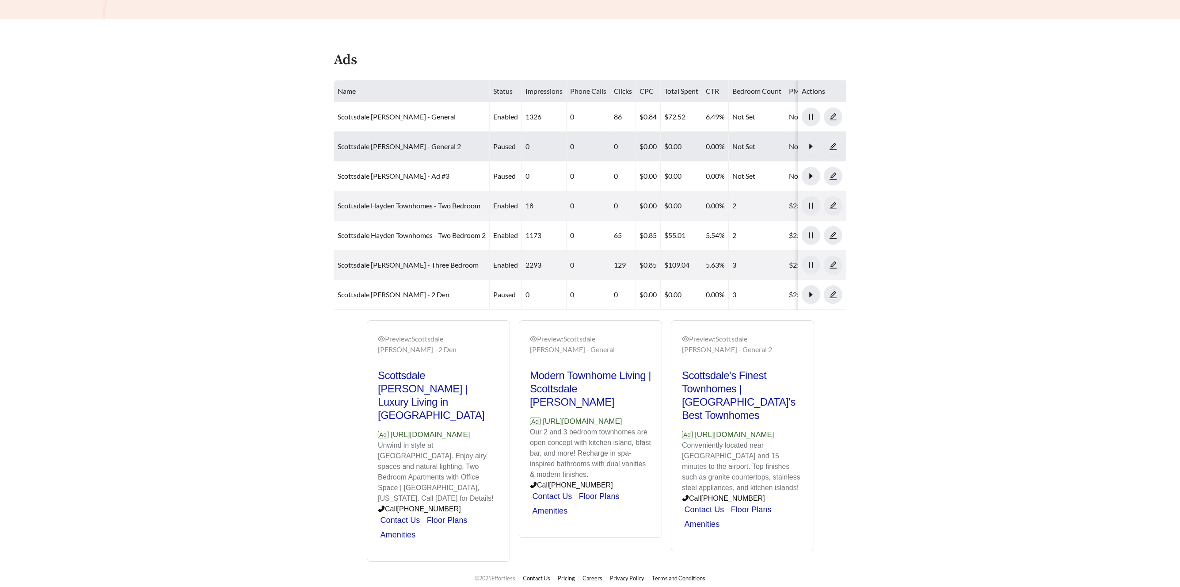
scroll to position [366, 0]
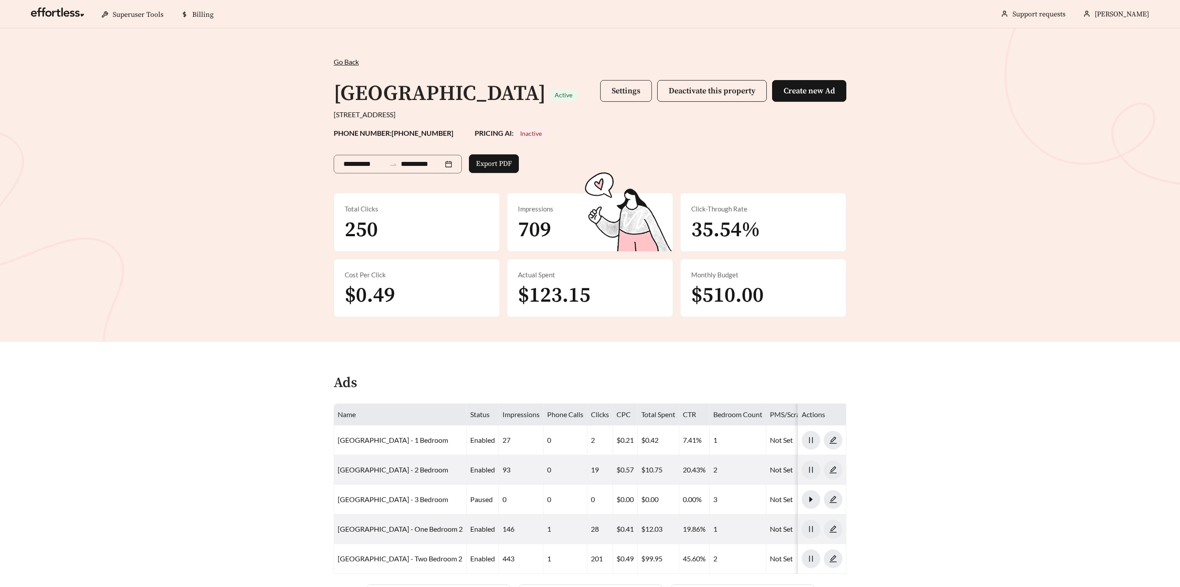
click at [620, 94] on span "Settings" at bounding box center [626, 91] width 29 height 10
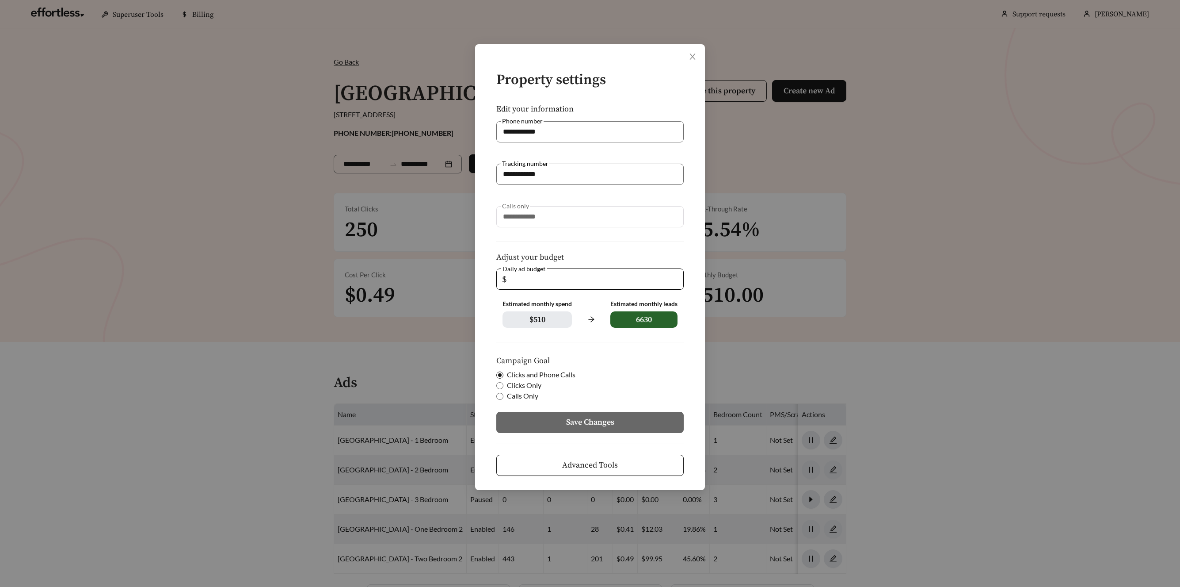
drag, startPoint x: 527, startPoint y: 274, endPoint x: 480, endPoint y: 273, distance: 47.3
click at [480, 273] on div "**********" at bounding box center [590, 267] width 230 height 446
type input "*"
click at [518, 415] on button "Save Changes" at bounding box center [589, 421] width 187 height 21
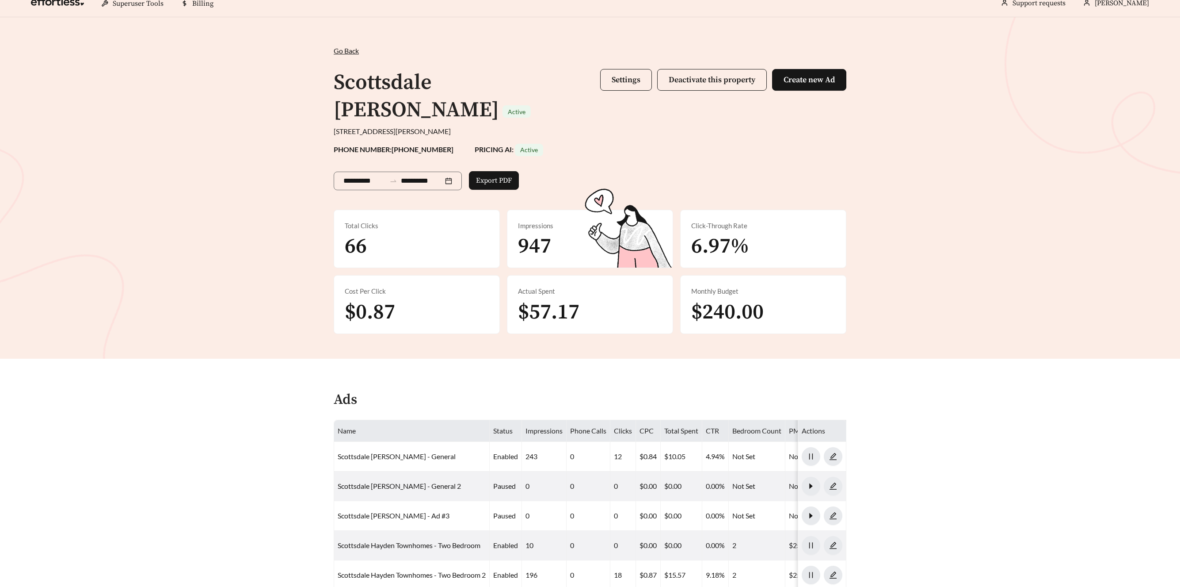
scroll to position [9, 0]
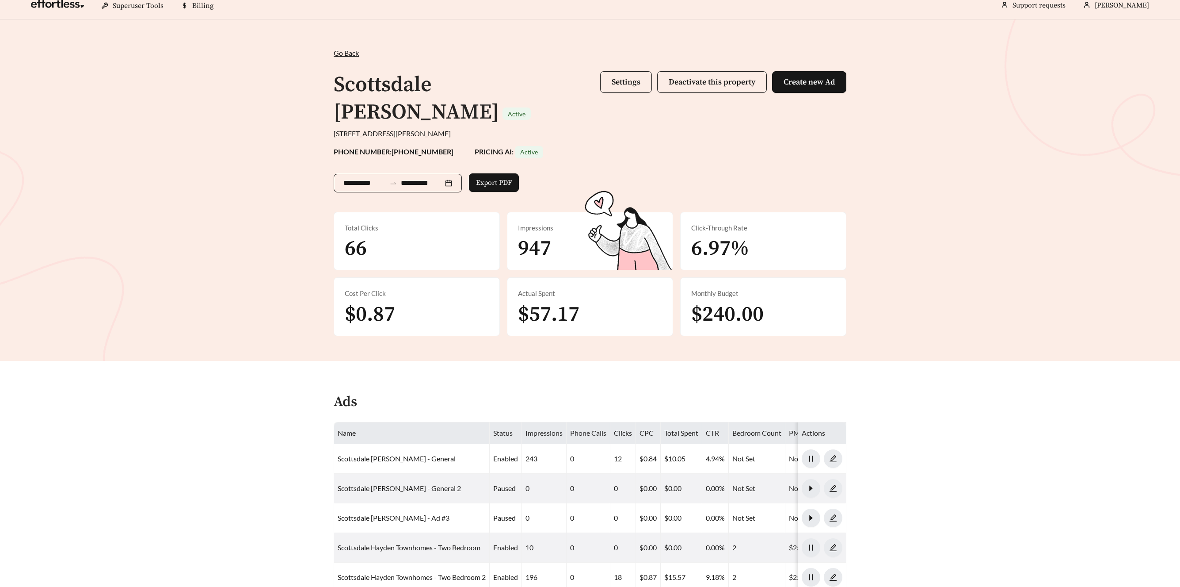
click at [362, 184] on input "**********" at bounding box center [364, 183] width 42 height 11
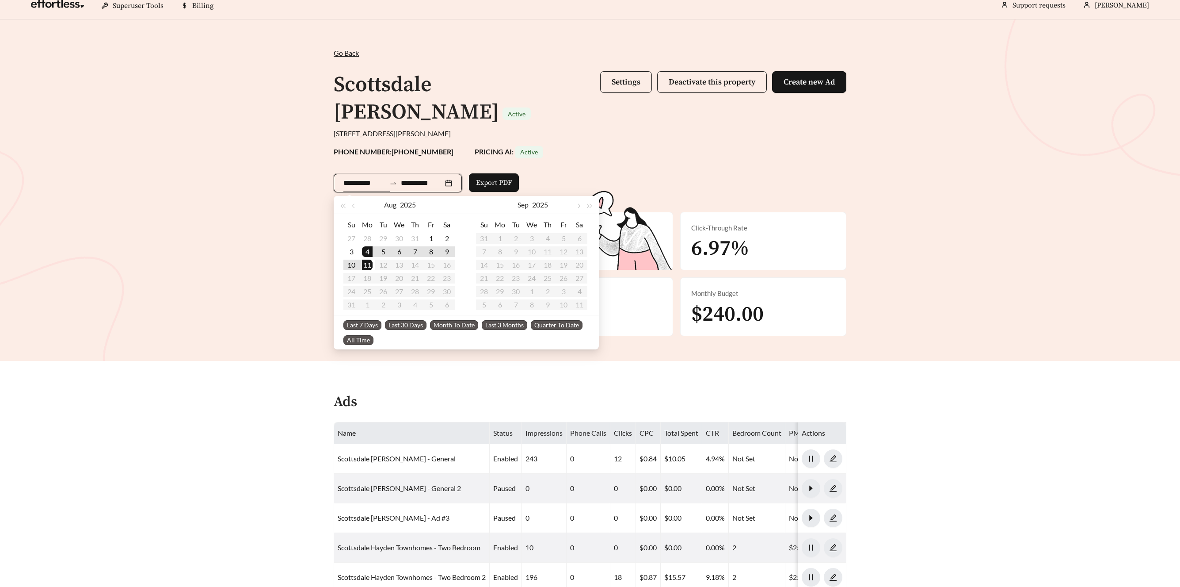
type input "**********"
click at [403, 328] on span "Last 30 Days" at bounding box center [406, 325] width 42 height 10
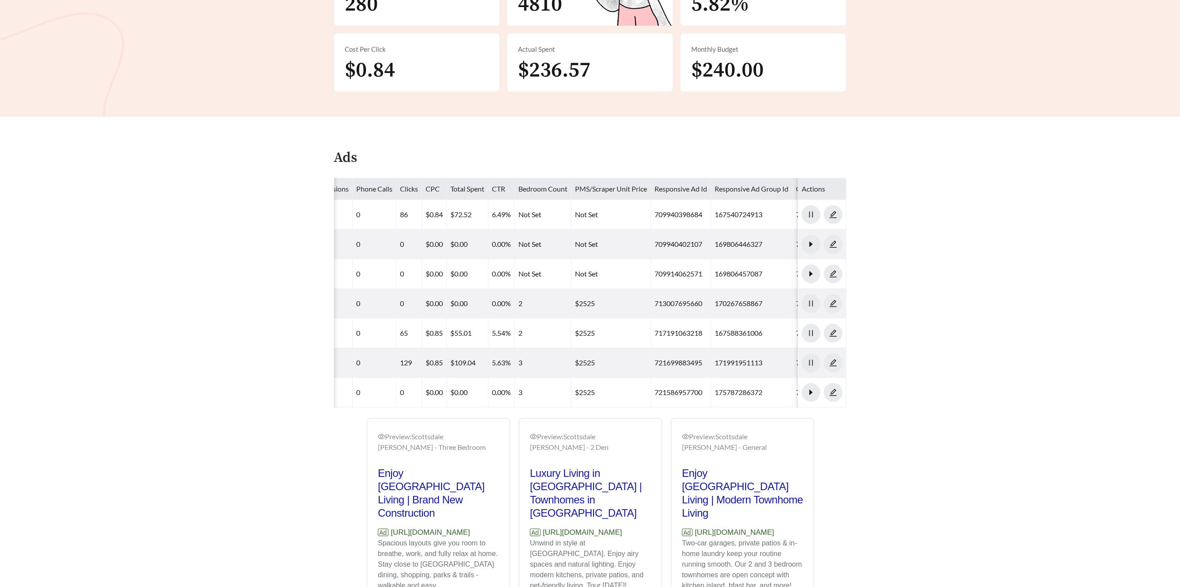
scroll to position [0, 217]
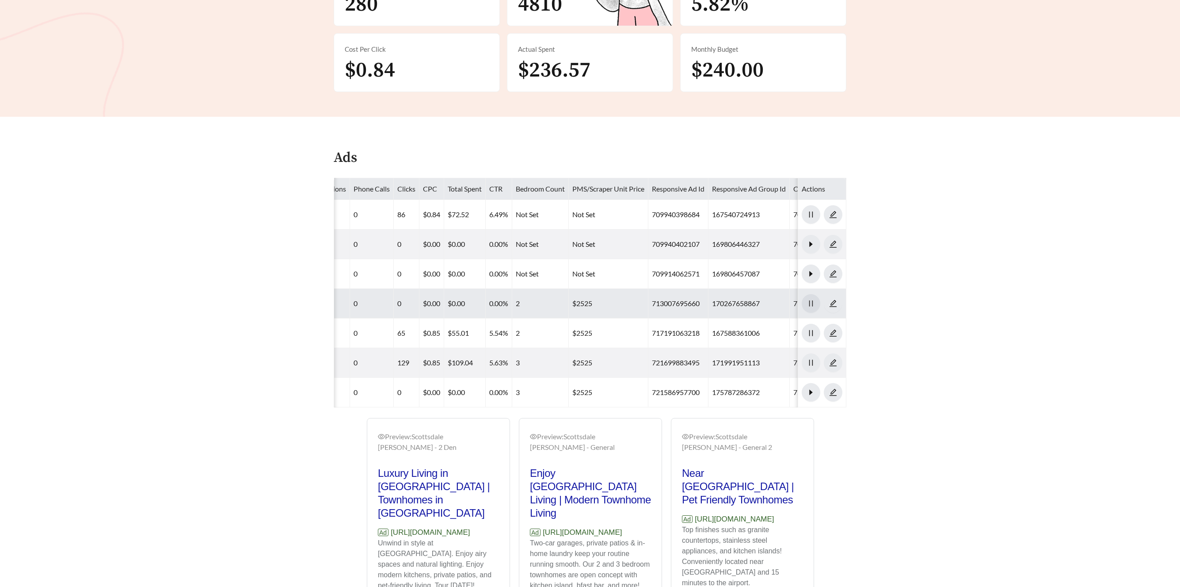
click at [802, 300] on div at bounding box center [811, 303] width 19 height 19
click at [806, 301] on span "pause" at bounding box center [811, 303] width 18 height 8
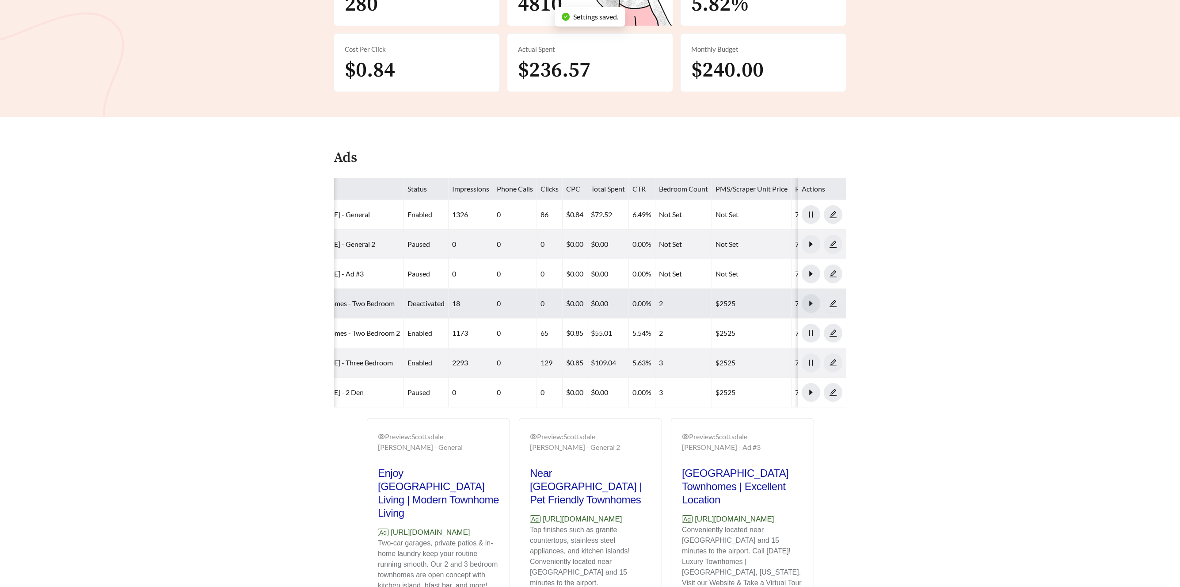
scroll to position [0, 0]
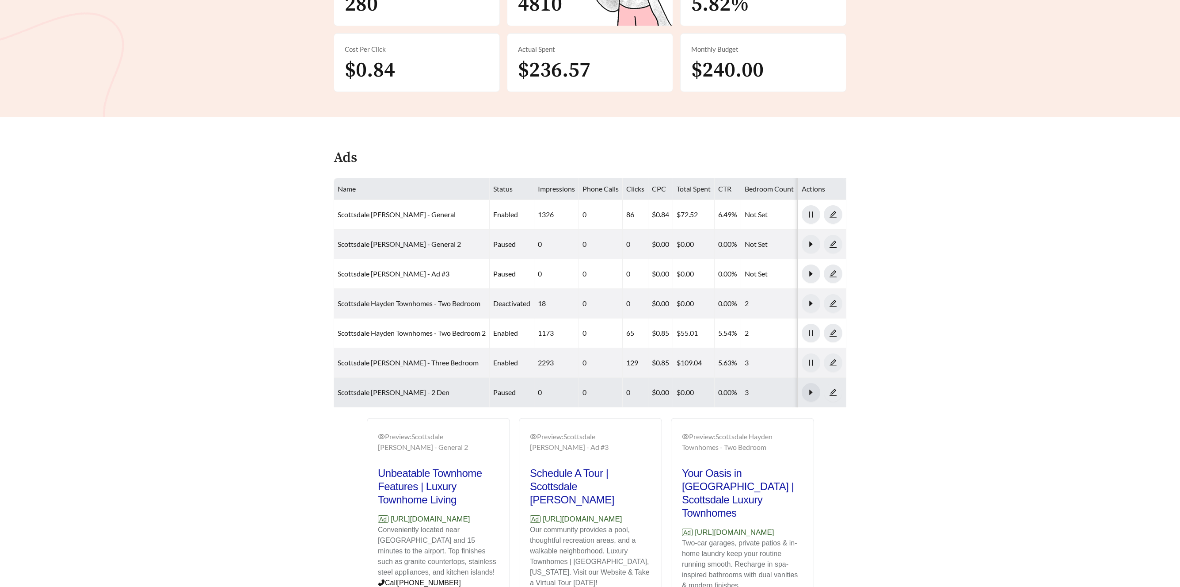
click at [807, 391] on icon "caret-right" at bounding box center [811, 392] width 8 height 8
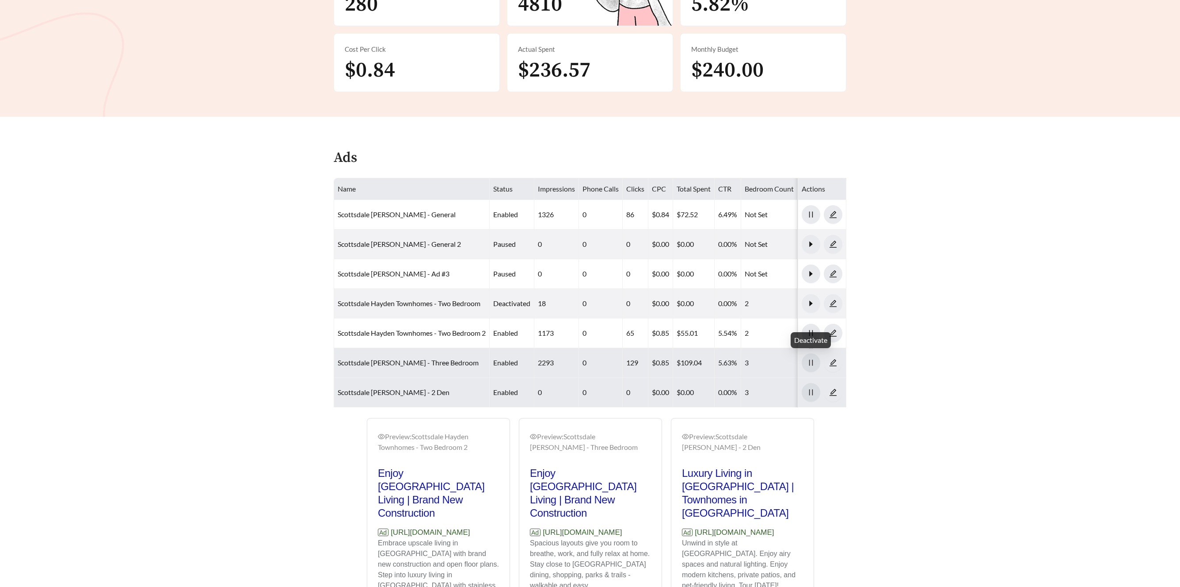
click at [815, 362] on span "pause" at bounding box center [811, 362] width 18 height 8
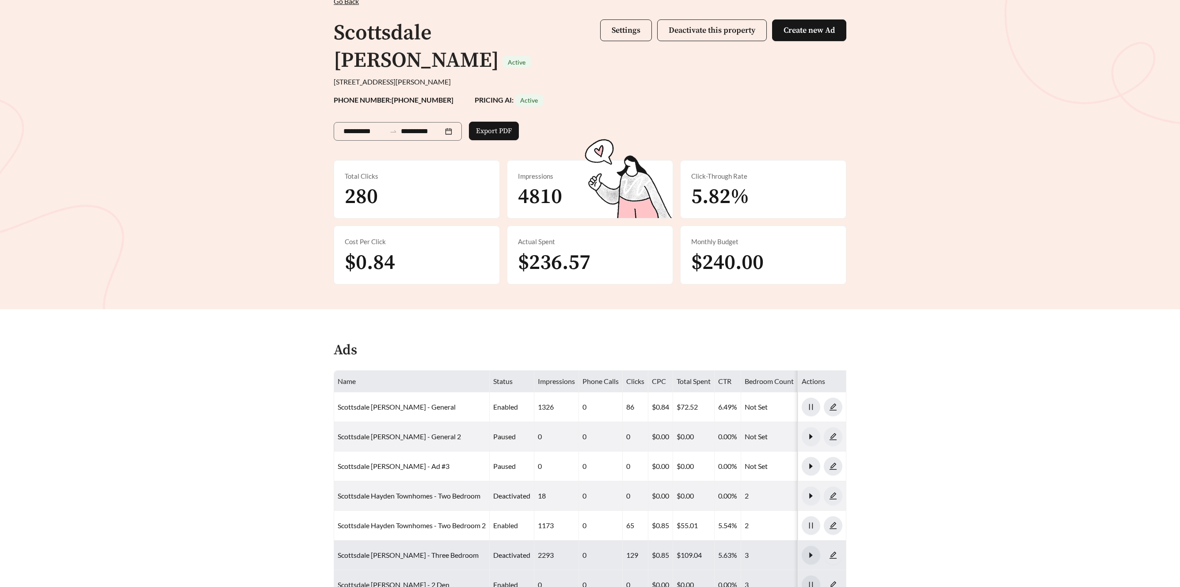
scroll to position [49, 0]
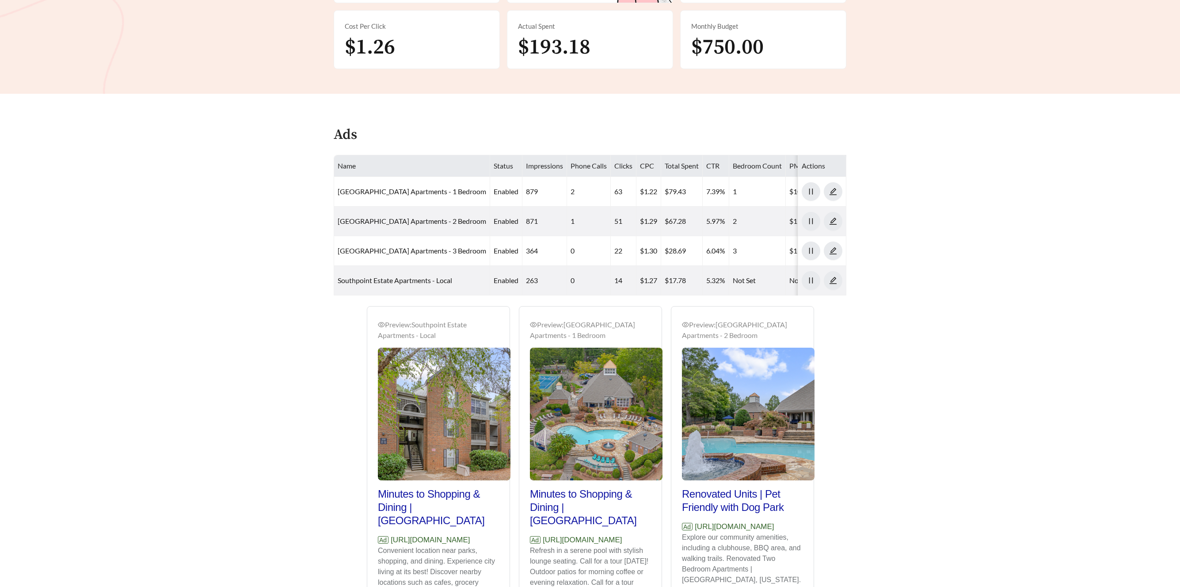
scroll to position [374, 0]
